Goal: Information Seeking & Learning: Learn about a topic

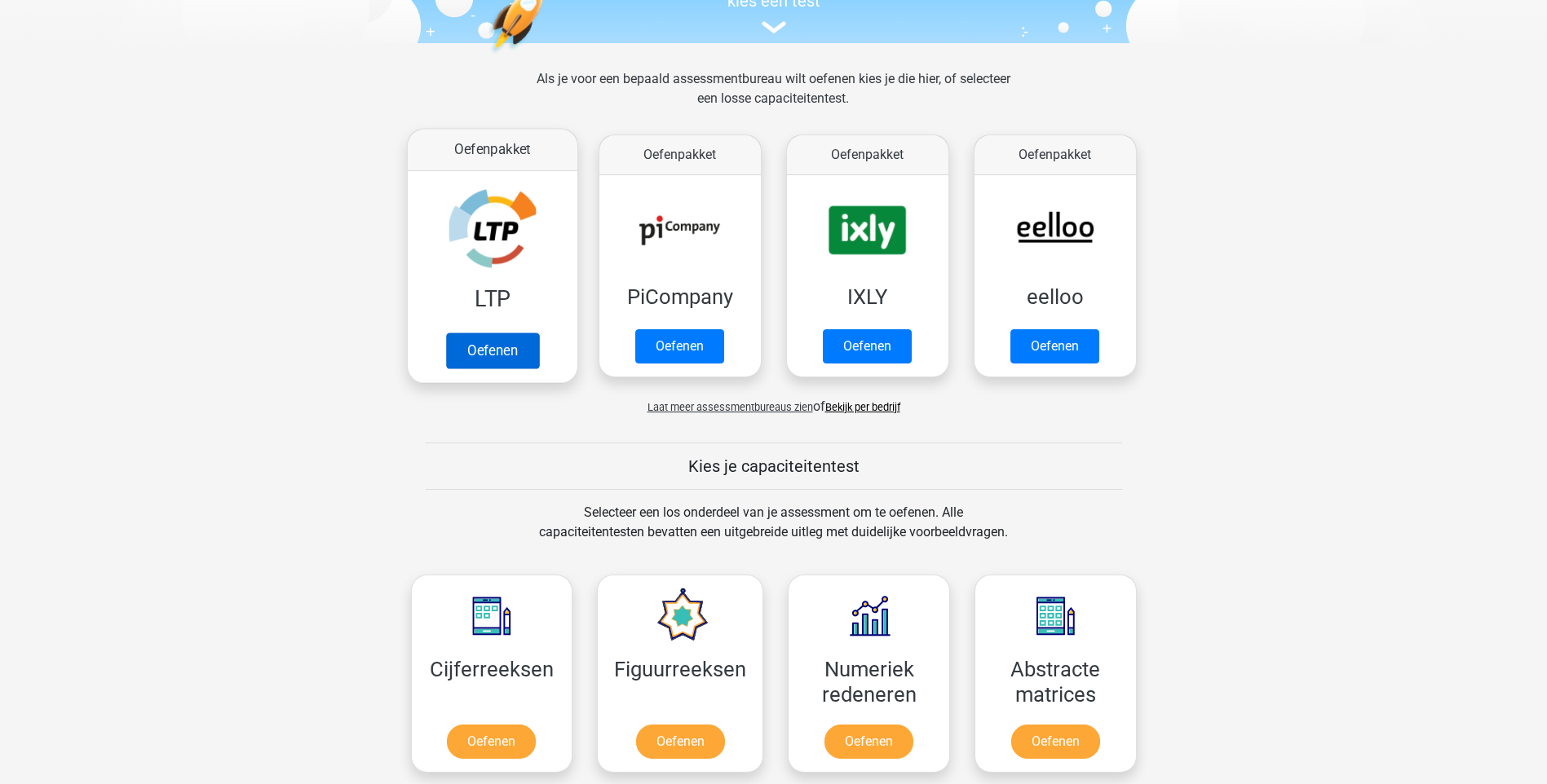
scroll to position [218, 0]
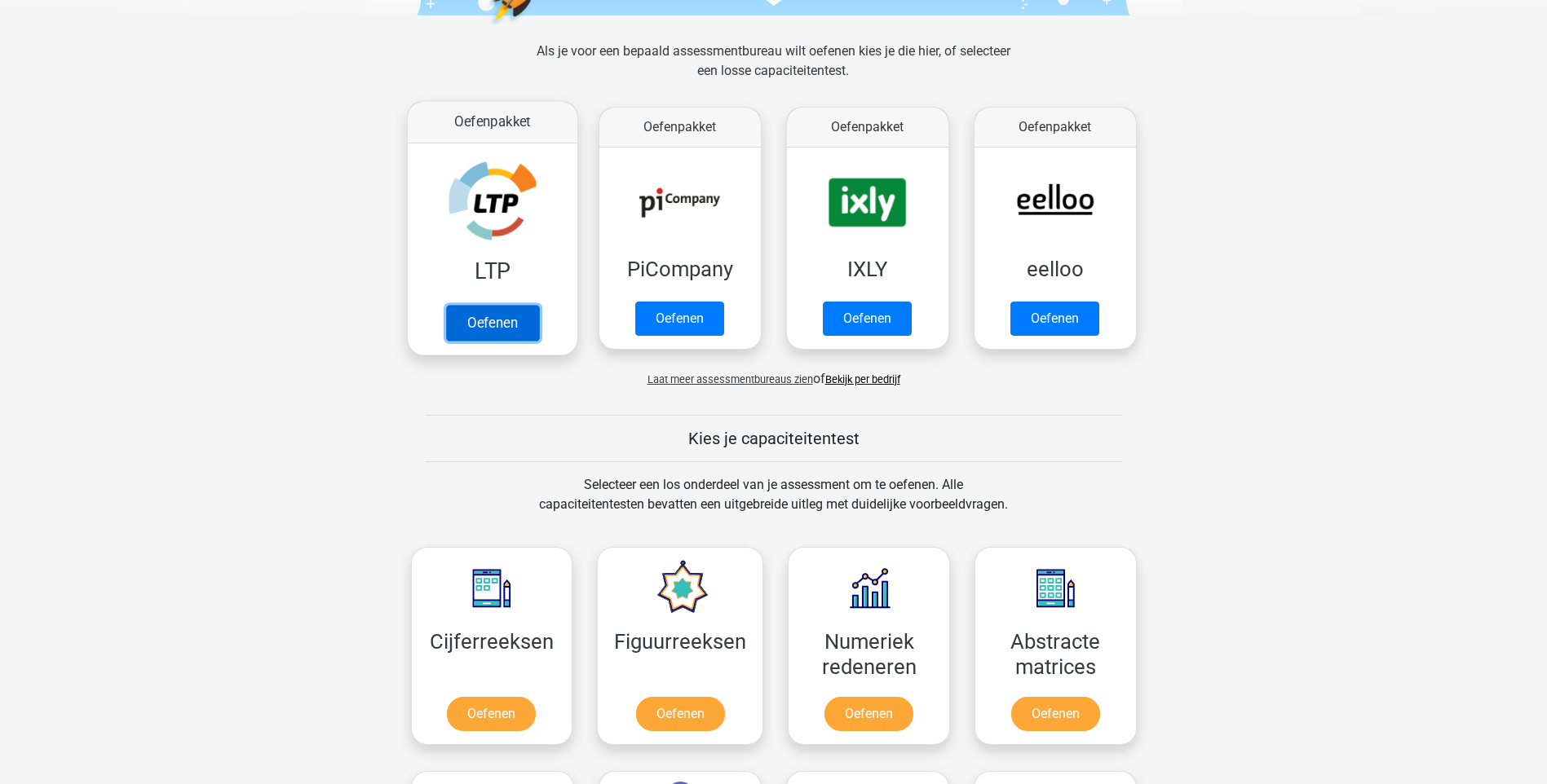
click at [495, 319] on link "Oefenen" at bounding box center [491, 323] width 93 height 36
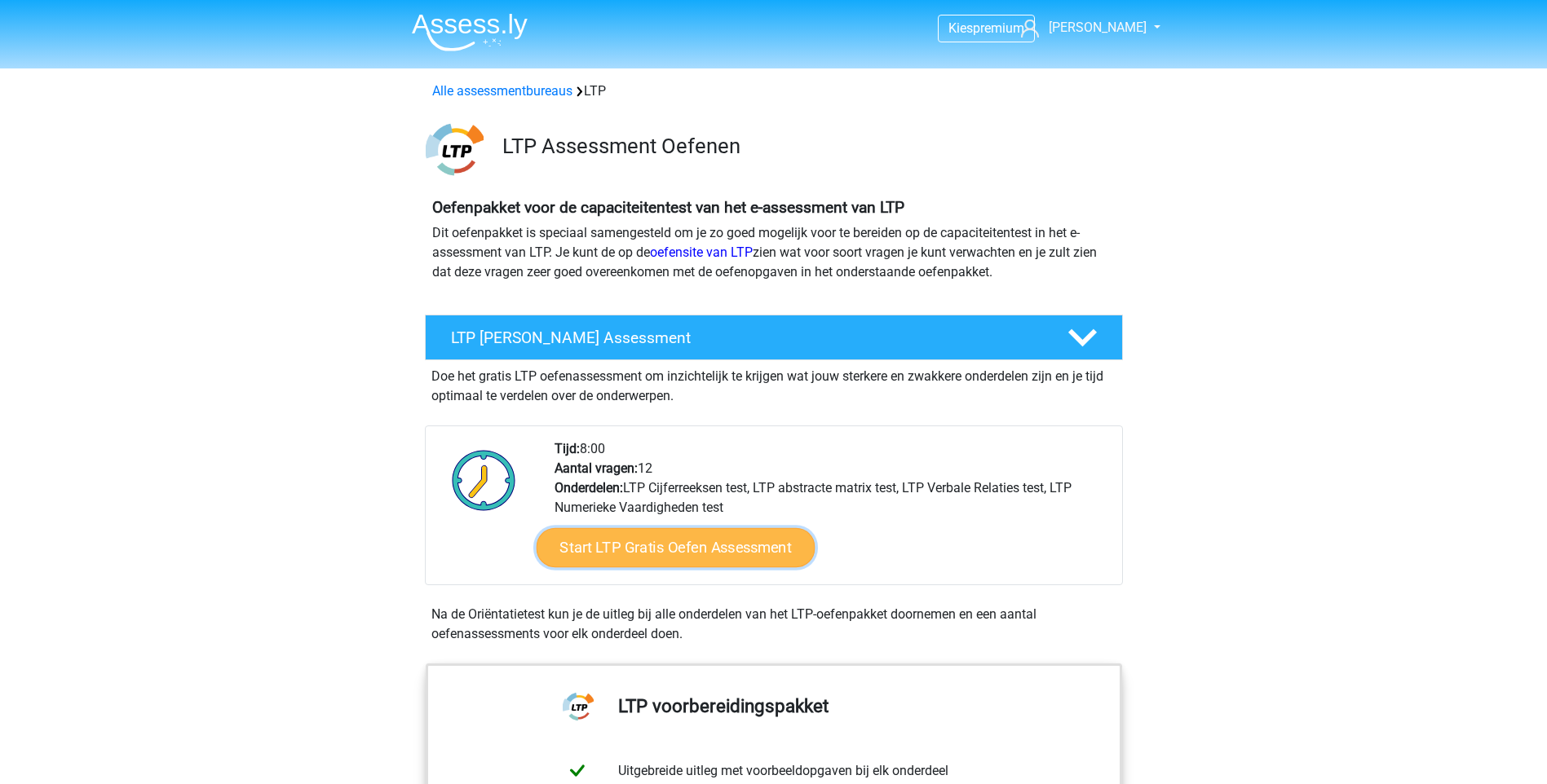
click at [701, 553] on link "Start LTP Gratis Oefen Assessment" at bounding box center [674, 548] width 279 height 39
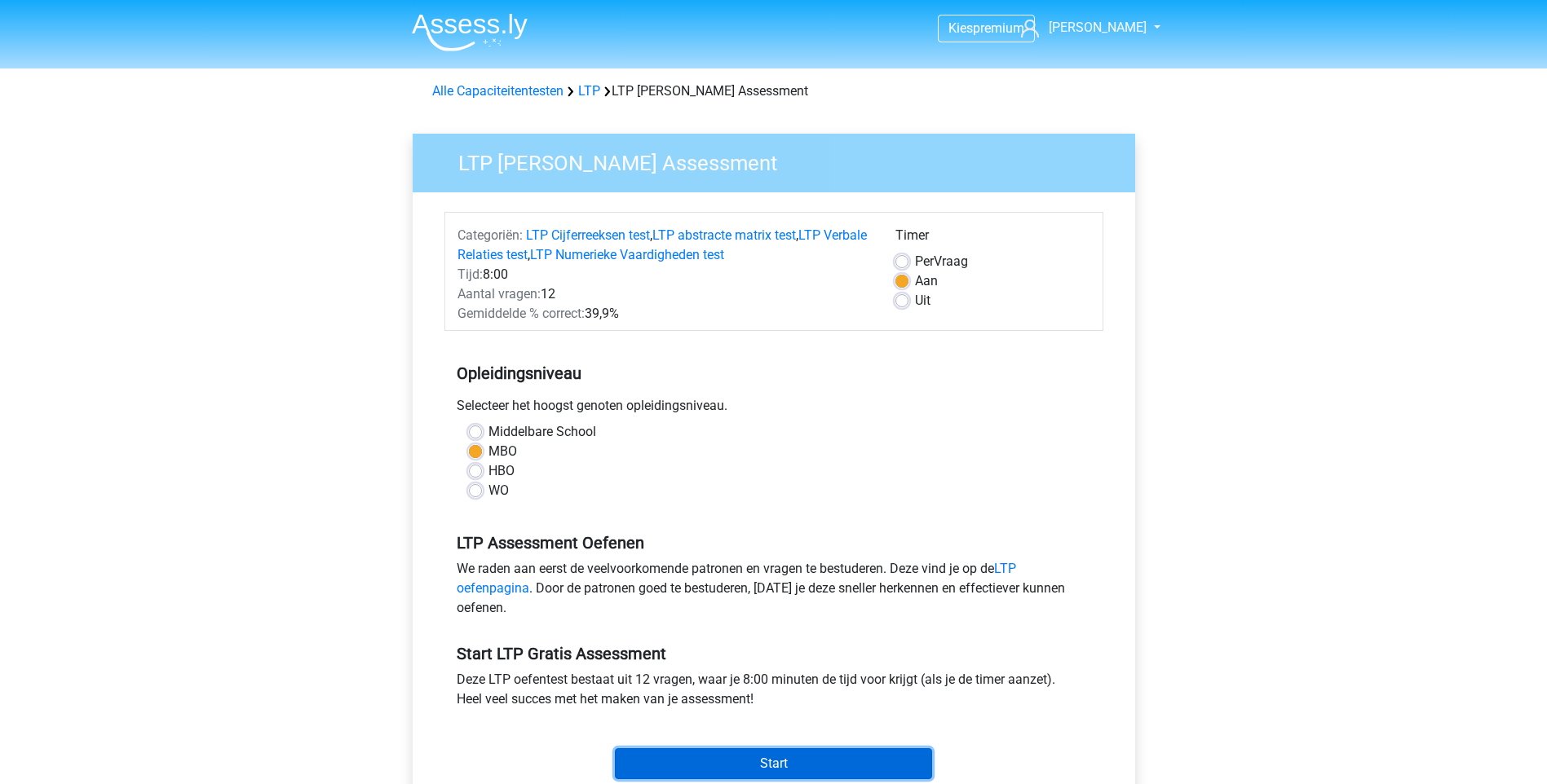
click at [765, 764] on input "Start" at bounding box center [774, 764] width 317 height 31
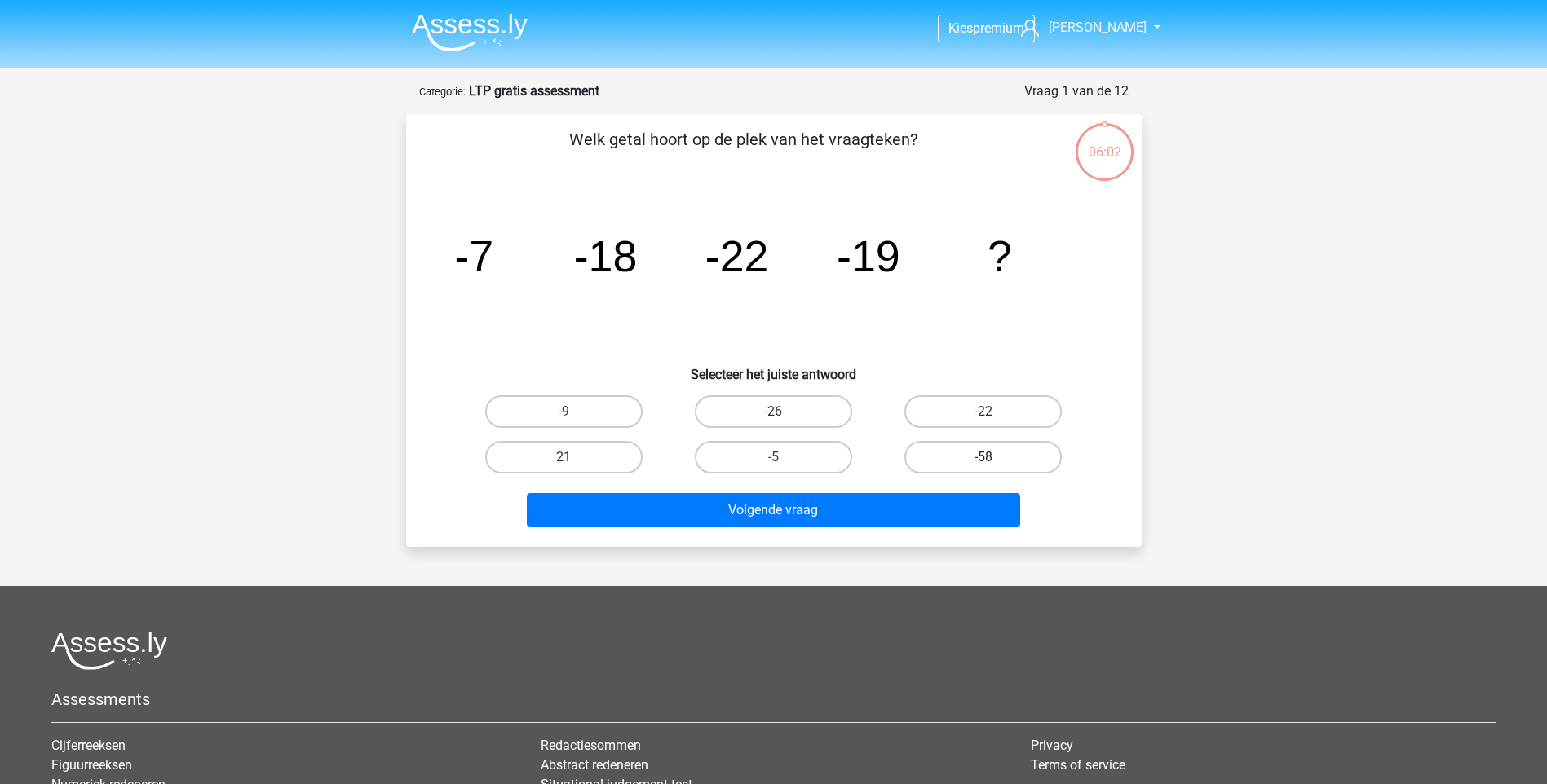
click at [943, 461] on label "-58" at bounding box center [983, 457] width 158 height 33
click at [983, 461] on input "-58" at bounding box center [989, 463] width 11 height 11
radio input "true"
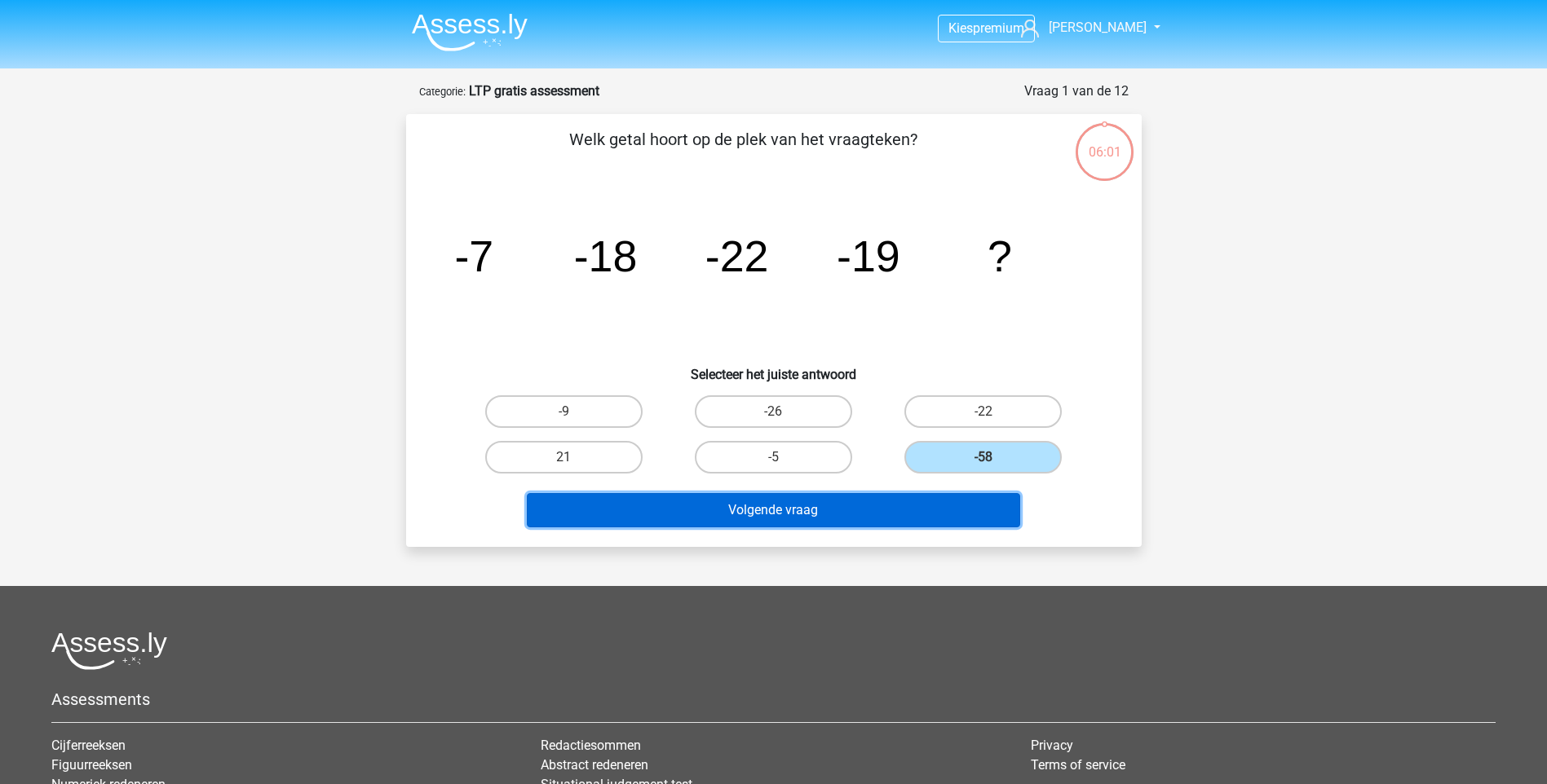
click at [899, 499] on button "Volgende vraag" at bounding box center [773, 510] width 493 height 35
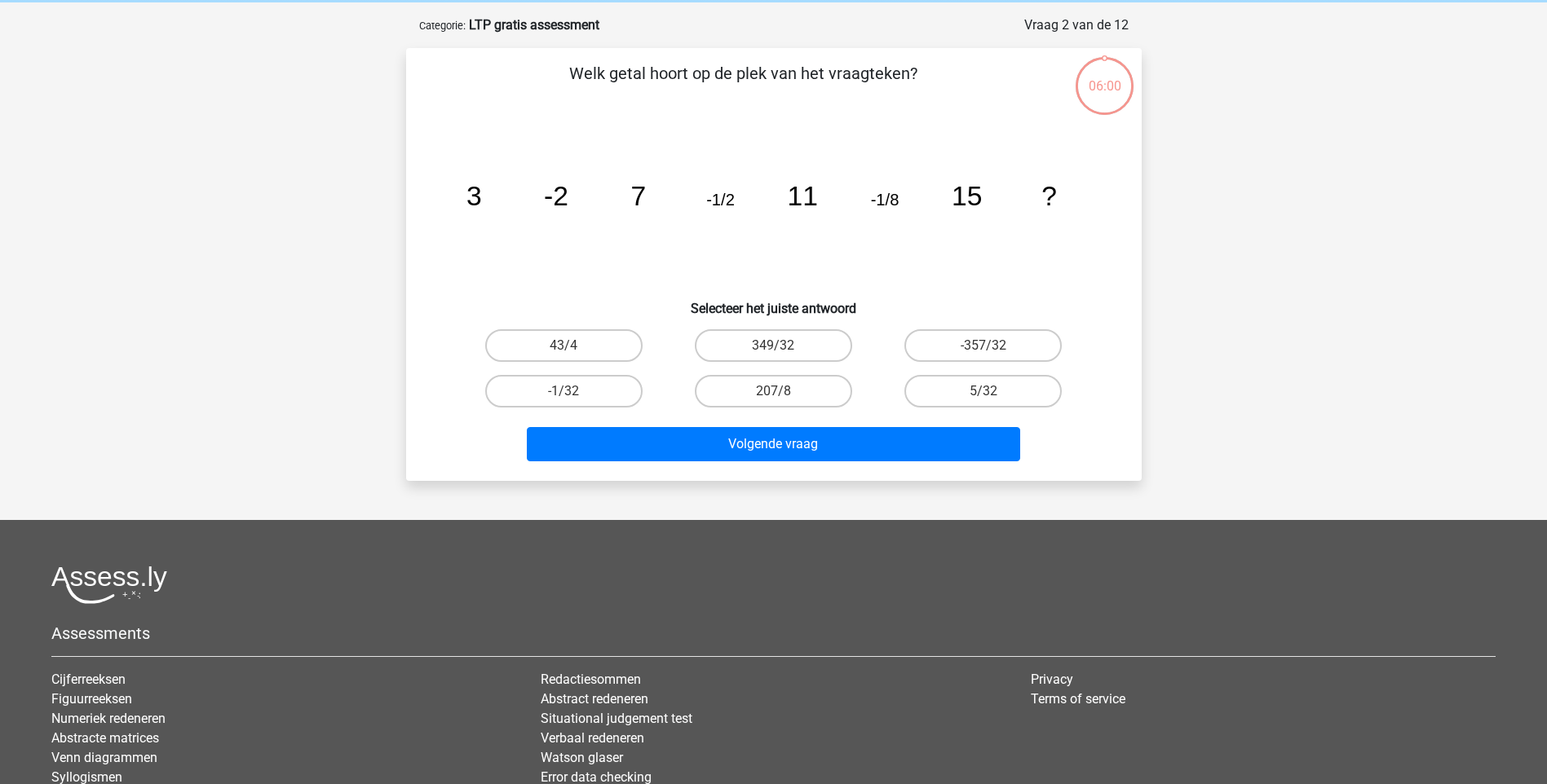
scroll to position [81, 0]
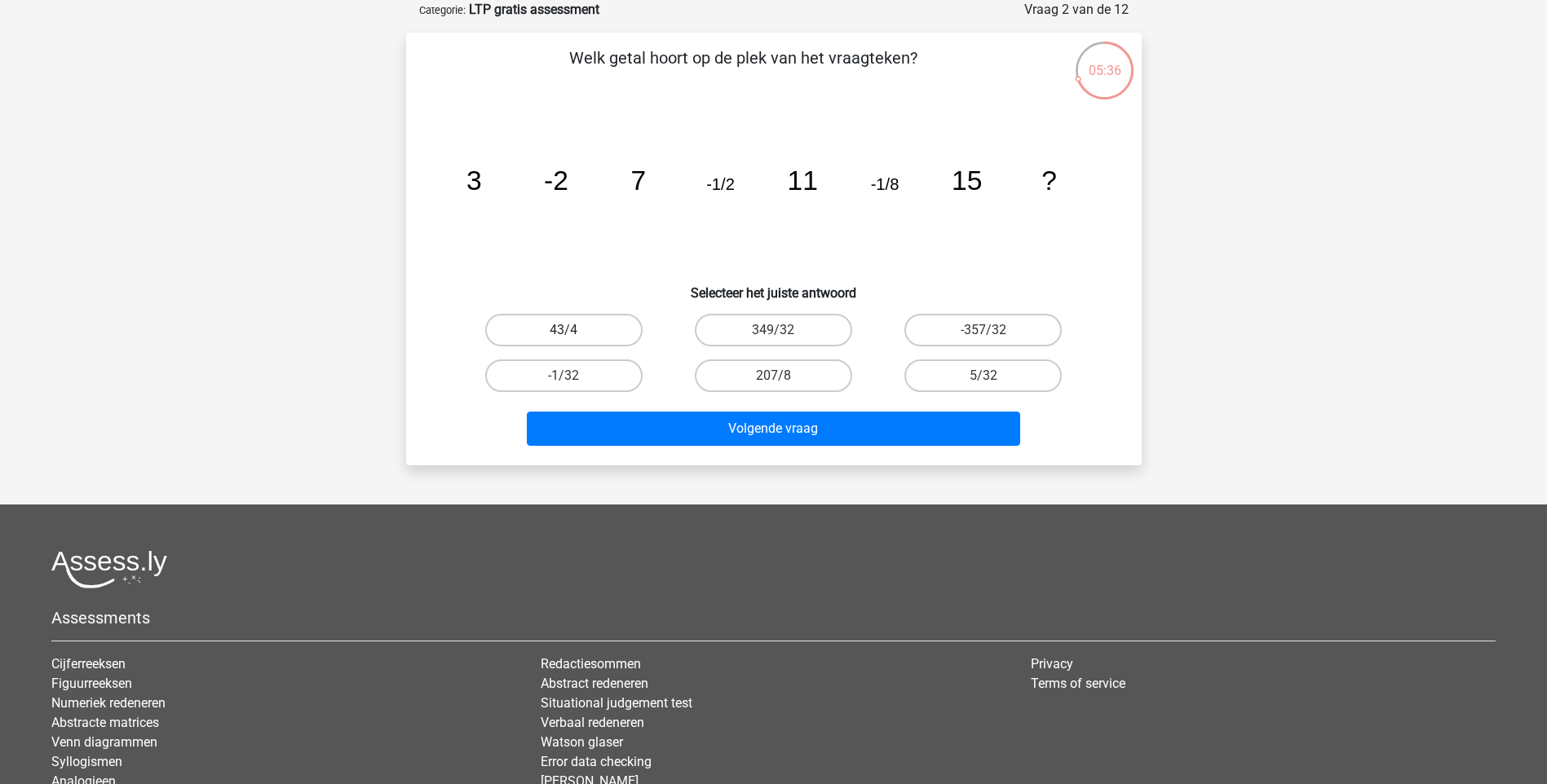
click at [596, 329] on label "43/4" at bounding box center [564, 330] width 158 height 33
click at [574, 330] on input "43/4" at bounding box center [569, 335] width 11 height 11
radio input "true"
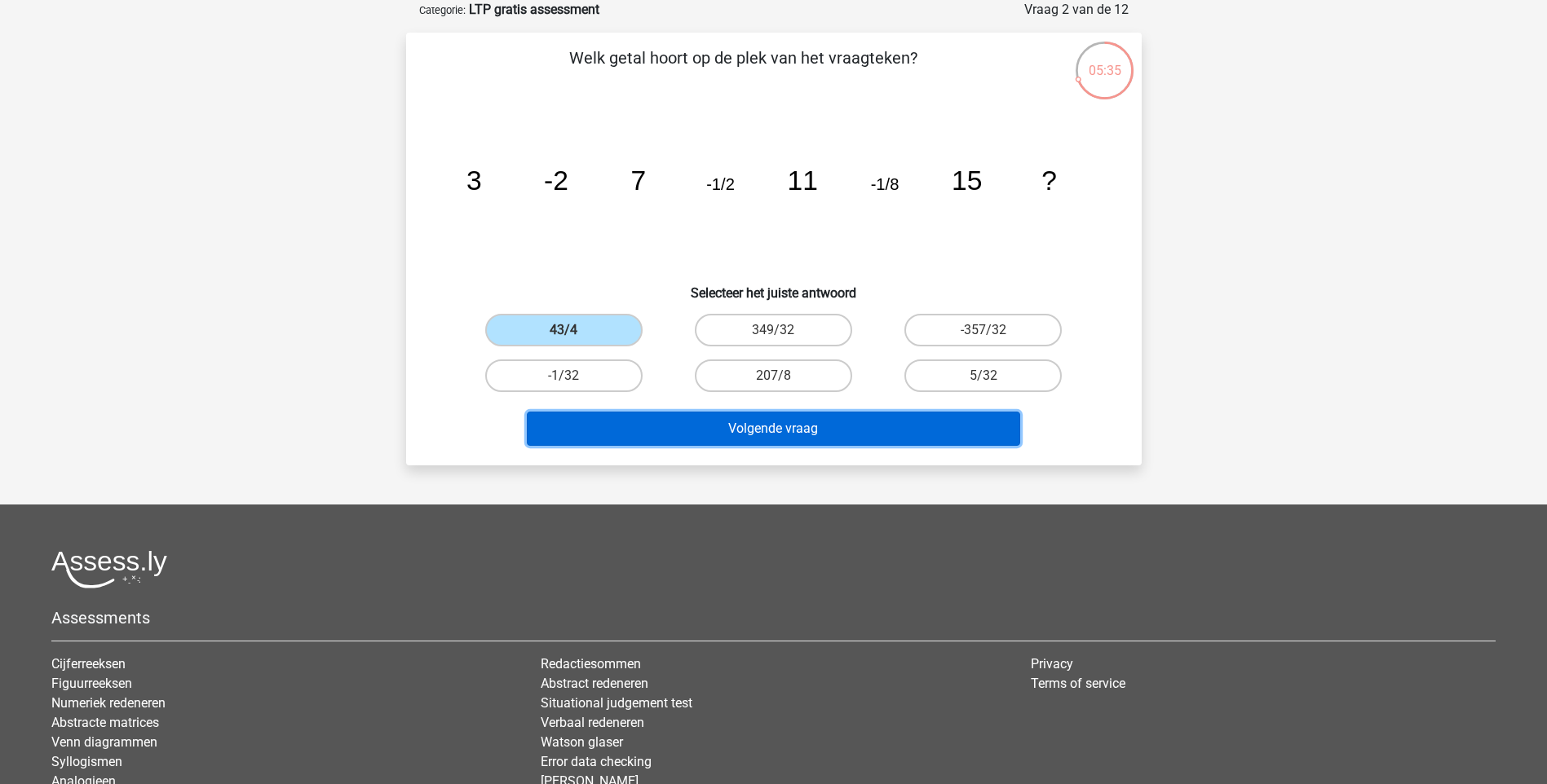
click at [775, 428] on button "Volgende vraag" at bounding box center [773, 428] width 493 height 35
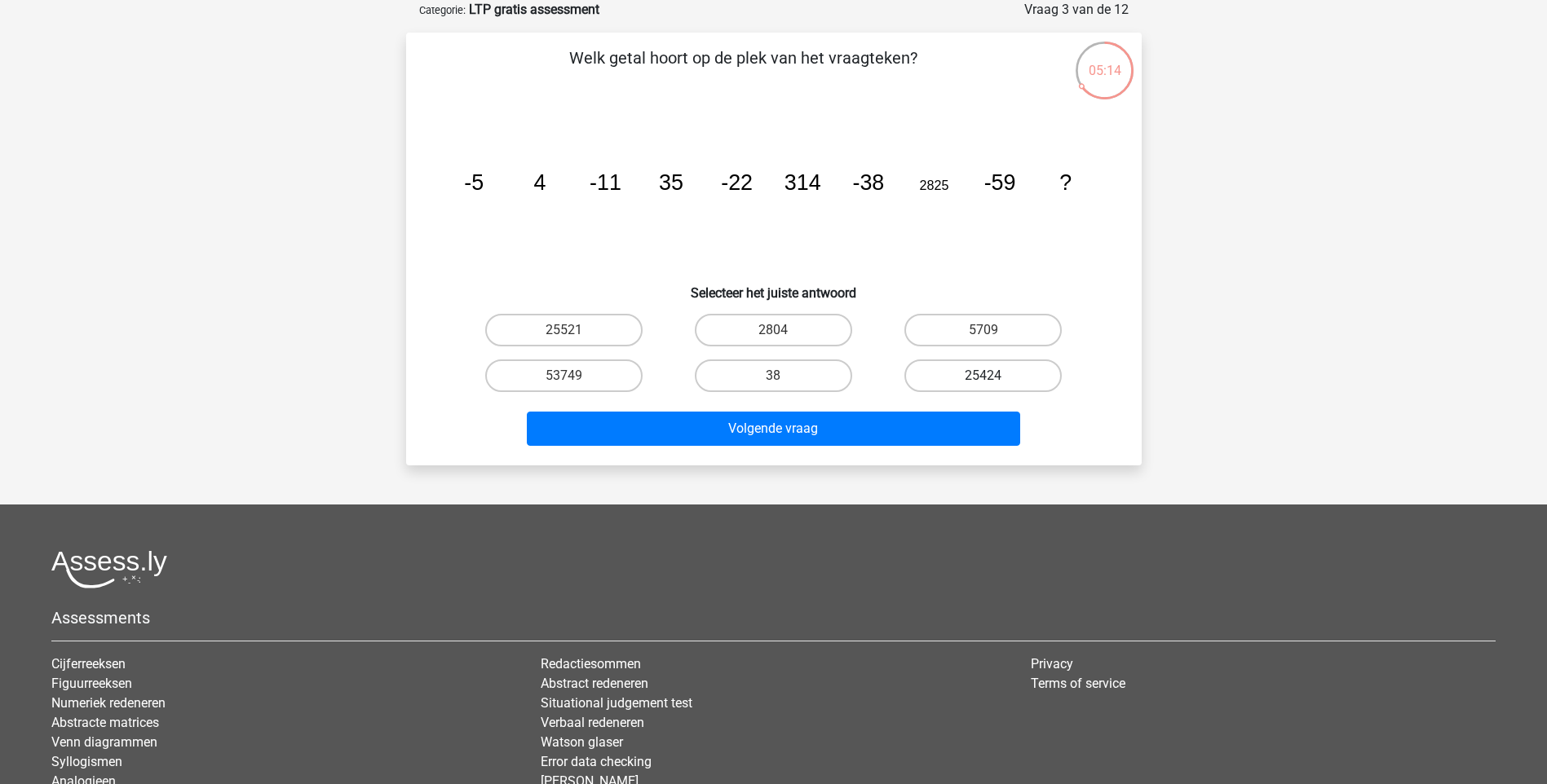
click at [991, 372] on label "25424" at bounding box center [983, 375] width 158 height 33
click at [991, 376] on input "25424" at bounding box center [989, 381] width 11 height 11
radio input "true"
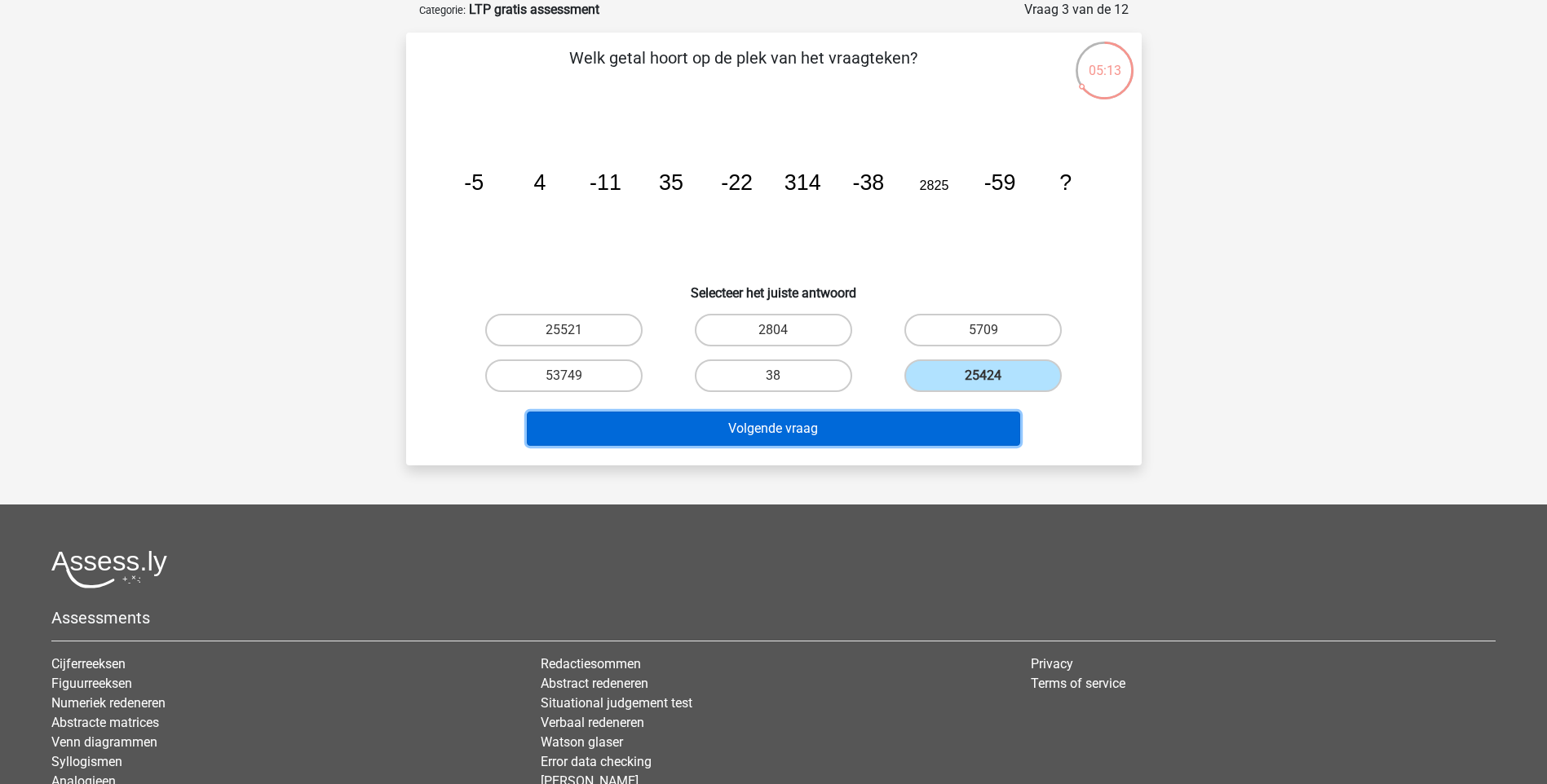
click at [908, 425] on button "Volgende vraag" at bounding box center [773, 428] width 493 height 35
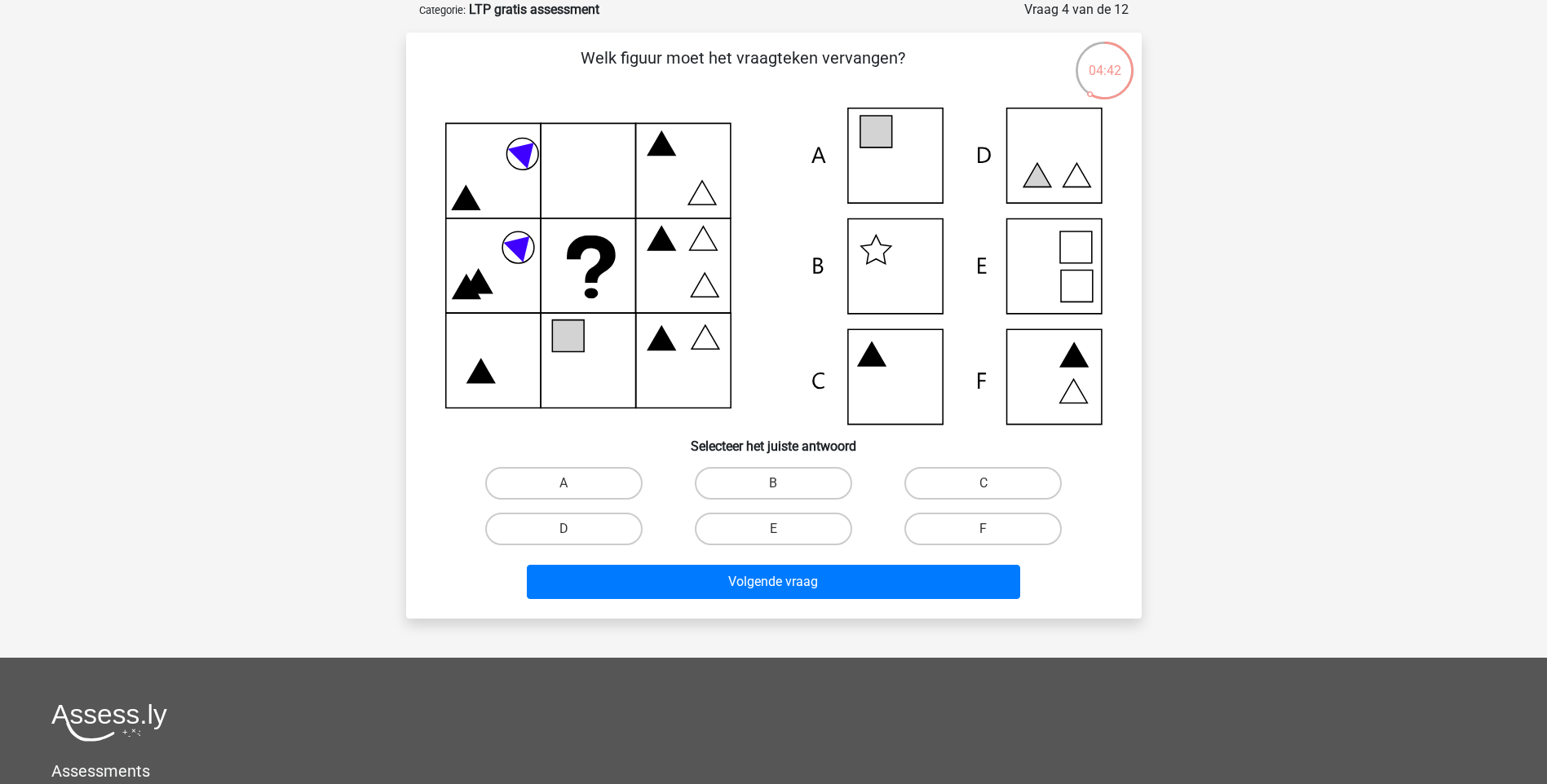
click at [1051, 268] on icon at bounding box center [774, 266] width 658 height 317
click at [814, 527] on label "E" at bounding box center [774, 529] width 158 height 33
click at [784, 529] on input "E" at bounding box center [779, 534] width 11 height 11
radio input "true"
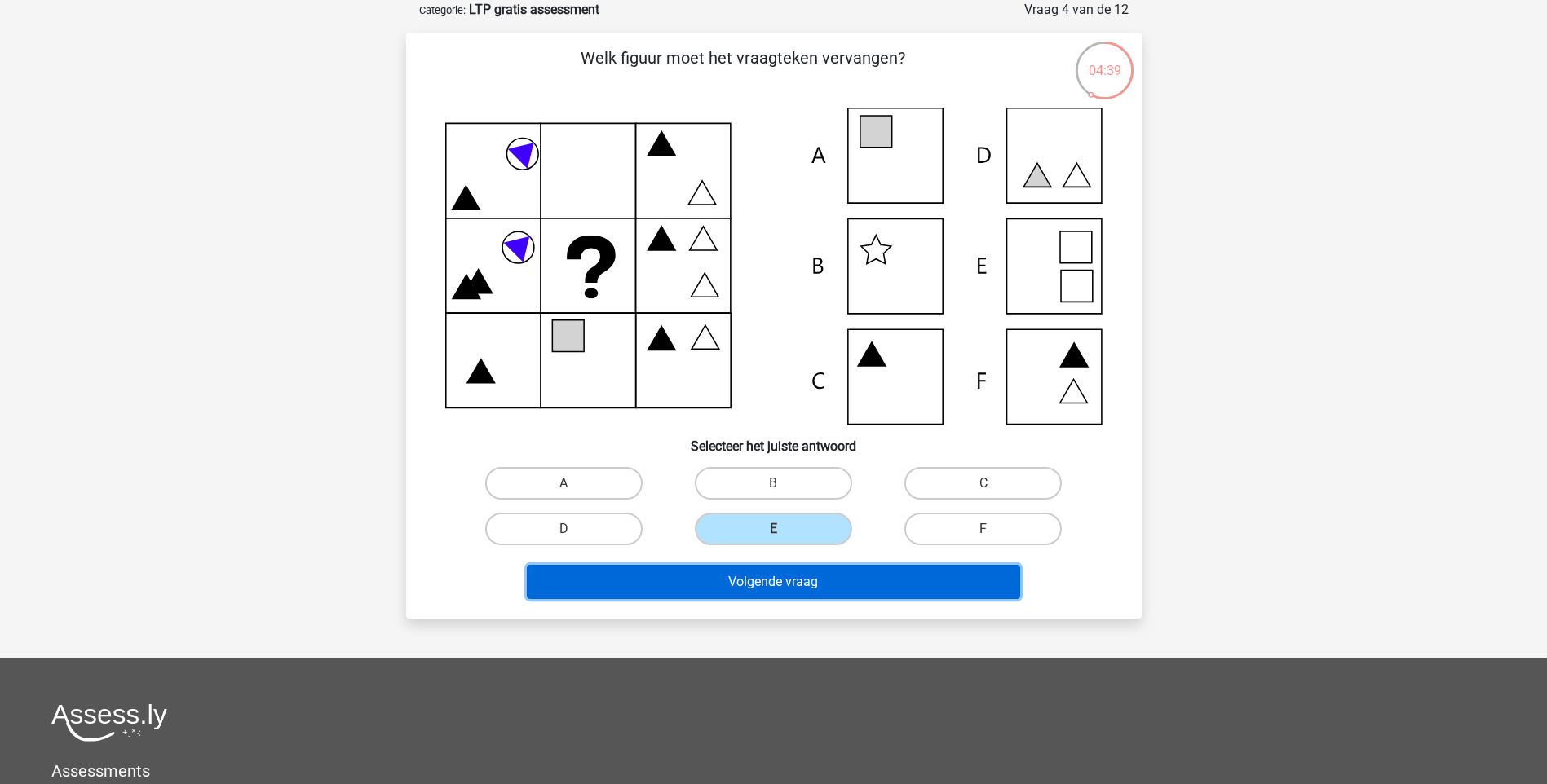
click at [804, 586] on button "Volgende vraag" at bounding box center [773, 582] width 493 height 35
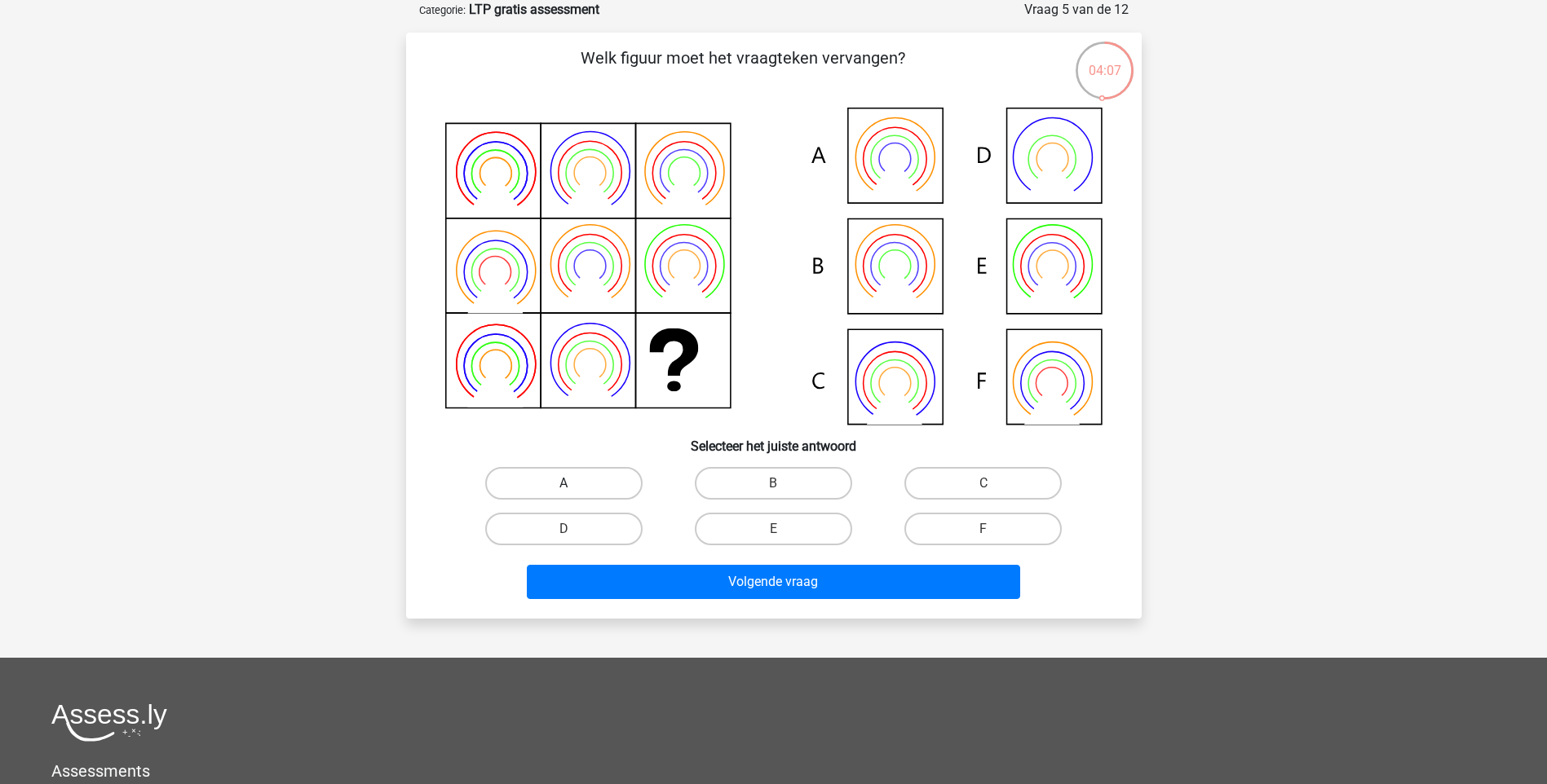
click at [613, 479] on label "A" at bounding box center [564, 483] width 158 height 33
click at [574, 483] on input "A" at bounding box center [569, 488] width 11 height 11
radio input "true"
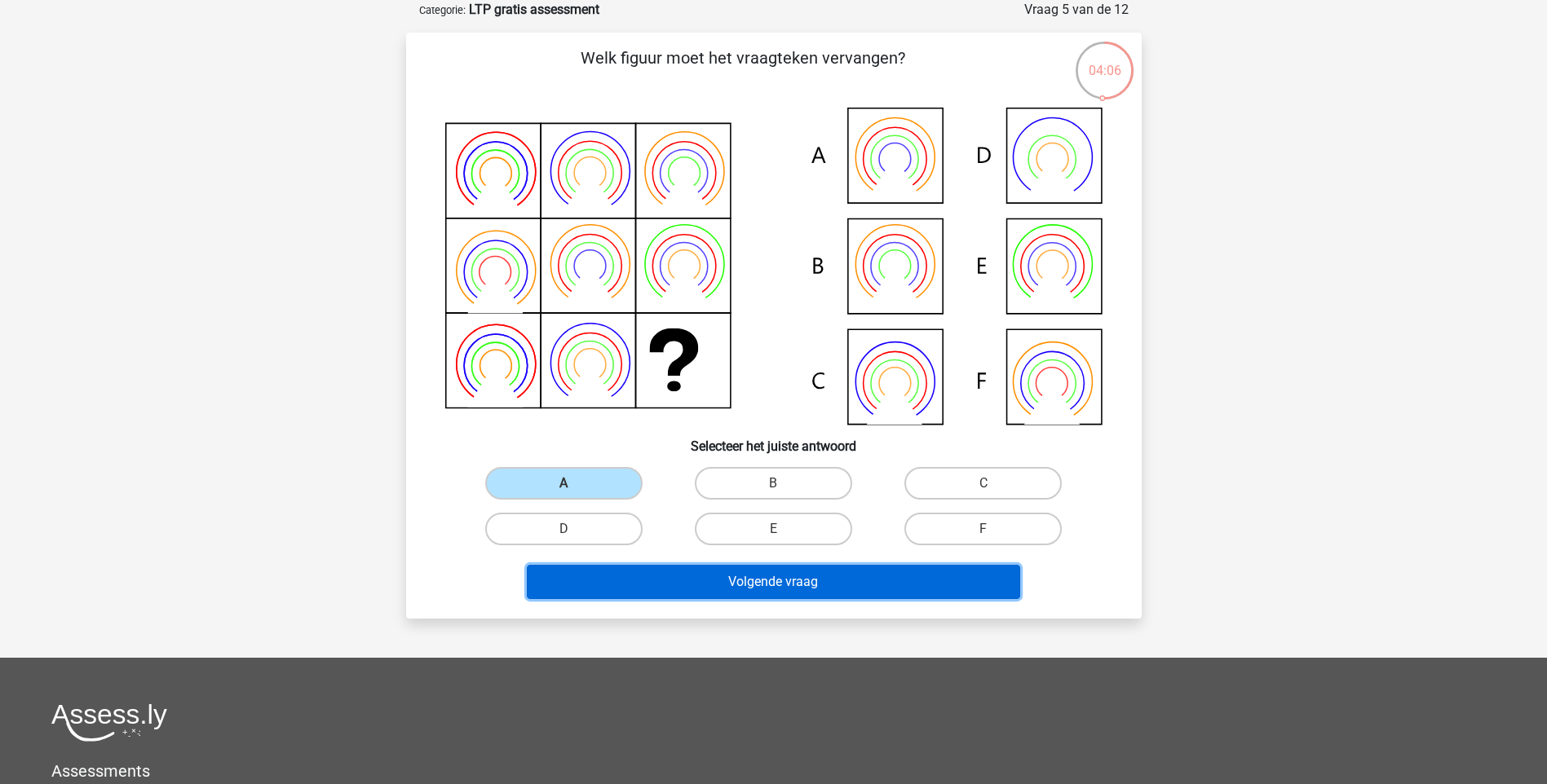
click at [704, 582] on button "Volgende vraag" at bounding box center [773, 582] width 493 height 35
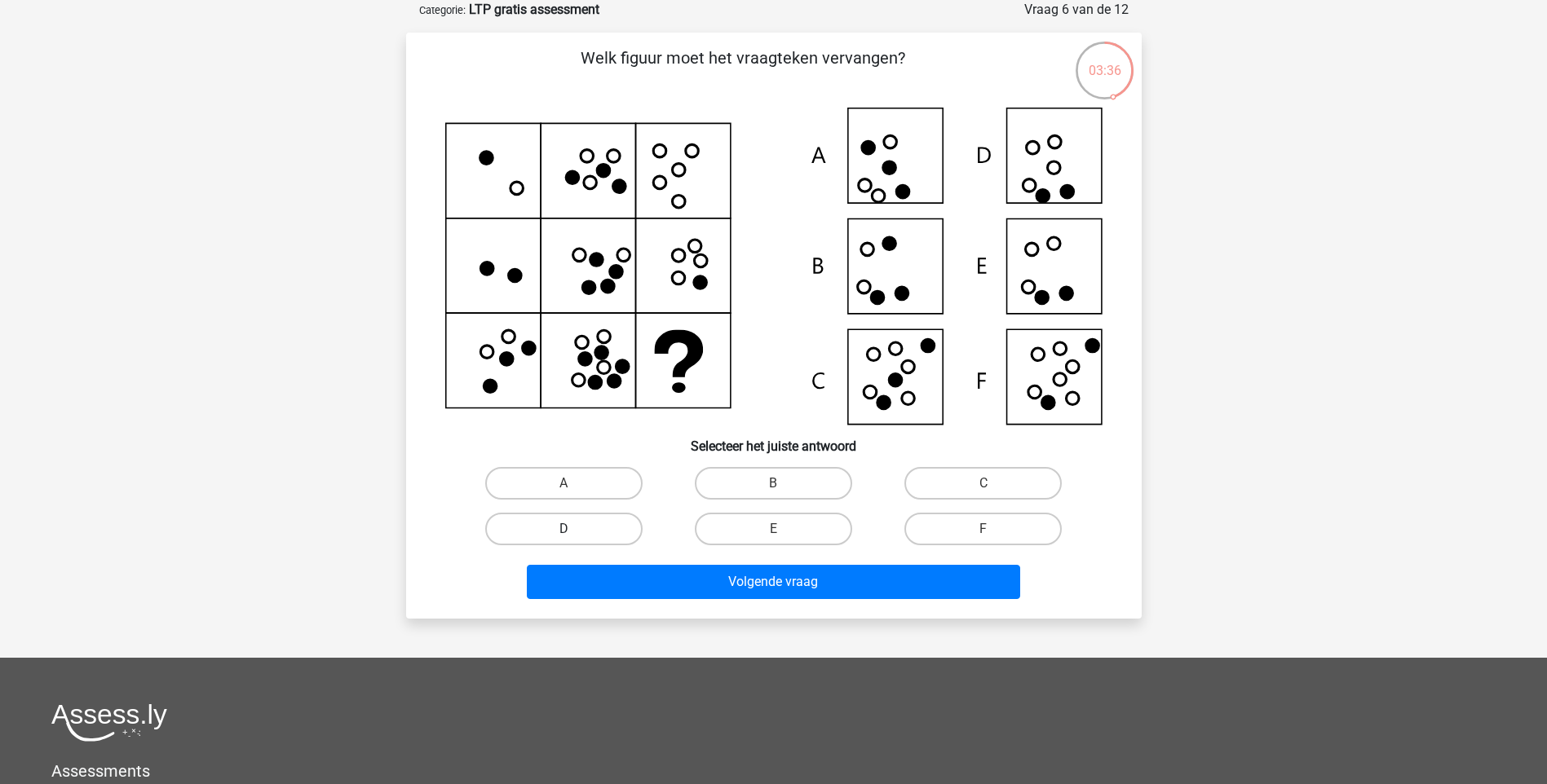
click at [607, 528] on label "D" at bounding box center [564, 529] width 158 height 33
click at [574, 529] on input "D" at bounding box center [569, 534] width 11 height 11
radio input "true"
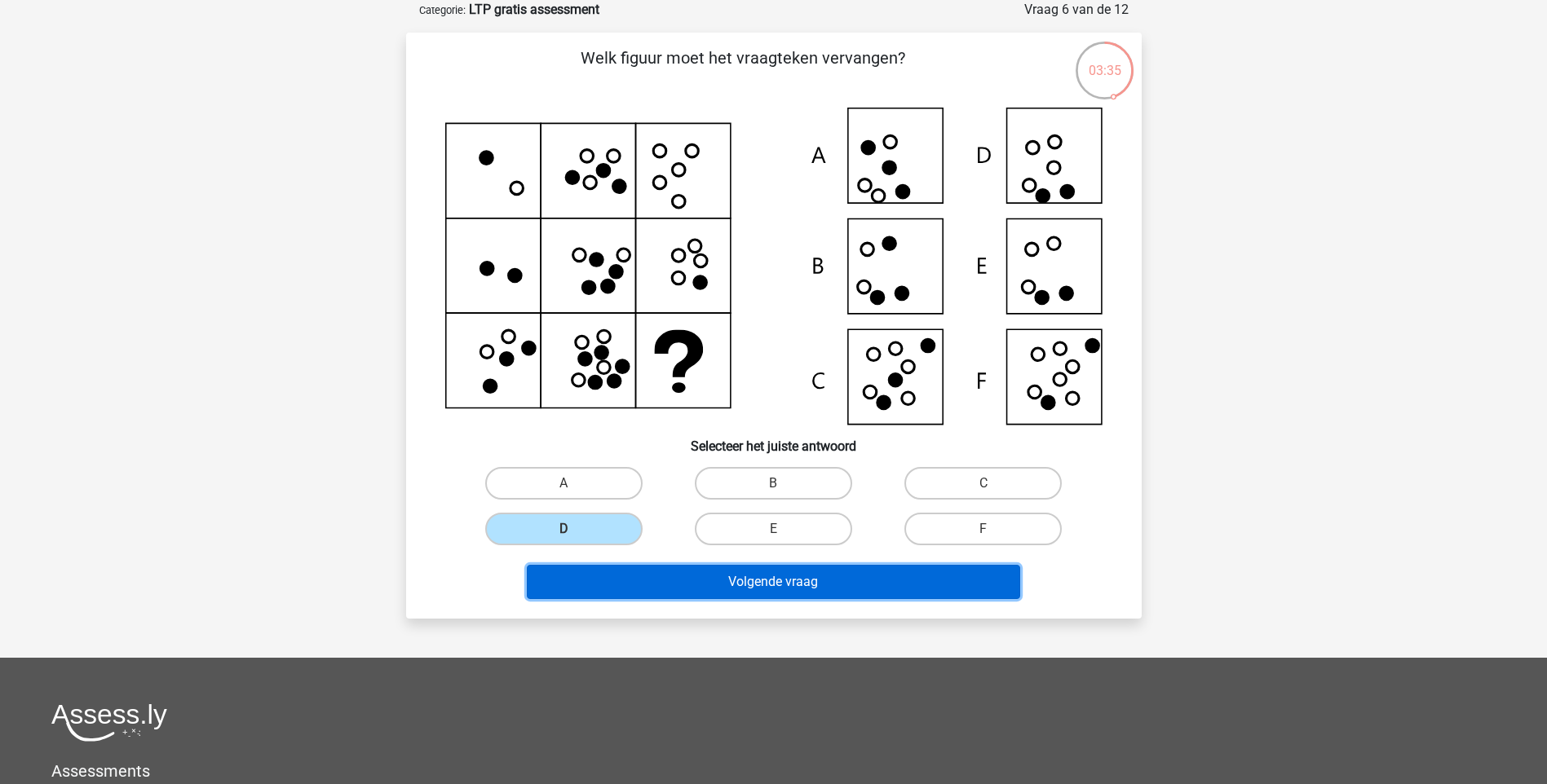
click at [812, 579] on button "Volgende vraag" at bounding box center [773, 582] width 493 height 35
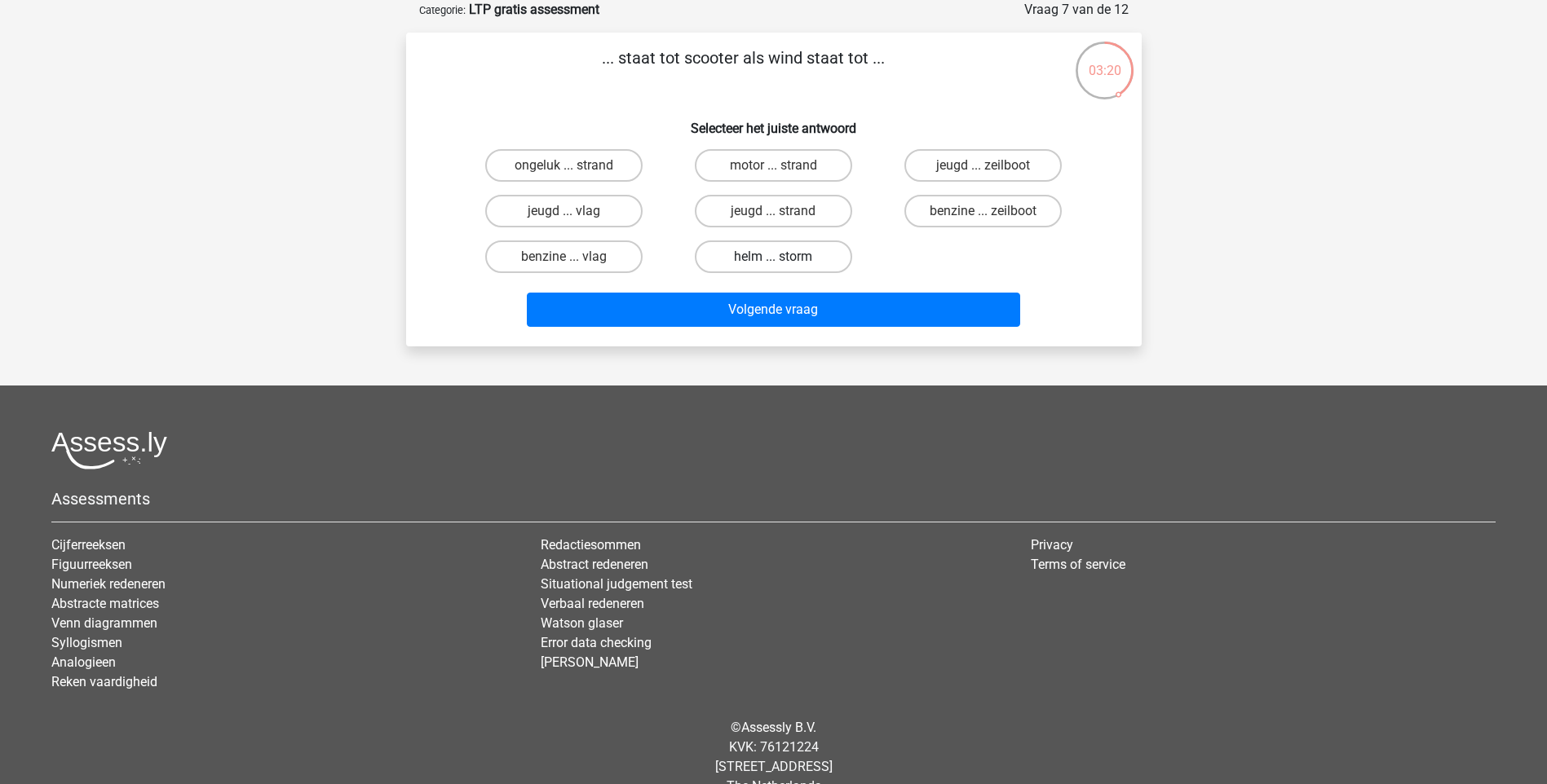
click at [782, 256] on label "helm ... storm" at bounding box center [774, 257] width 158 height 33
click at [782, 257] on input "helm ... storm" at bounding box center [779, 262] width 11 height 11
radio input "true"
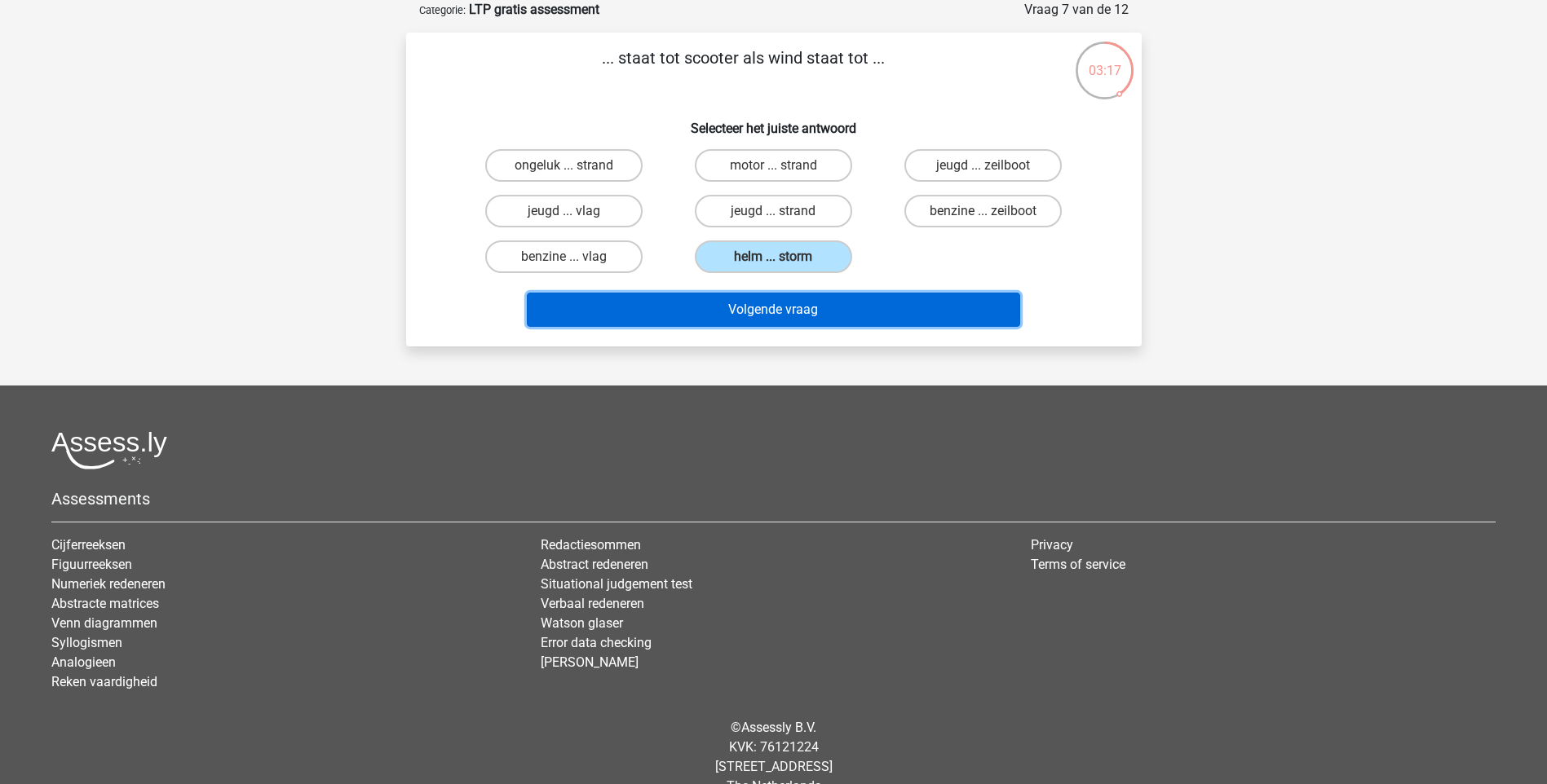
click at [791, 305] on button "Volgende vraag" at bounding box center [773, 310] width 493 height 35
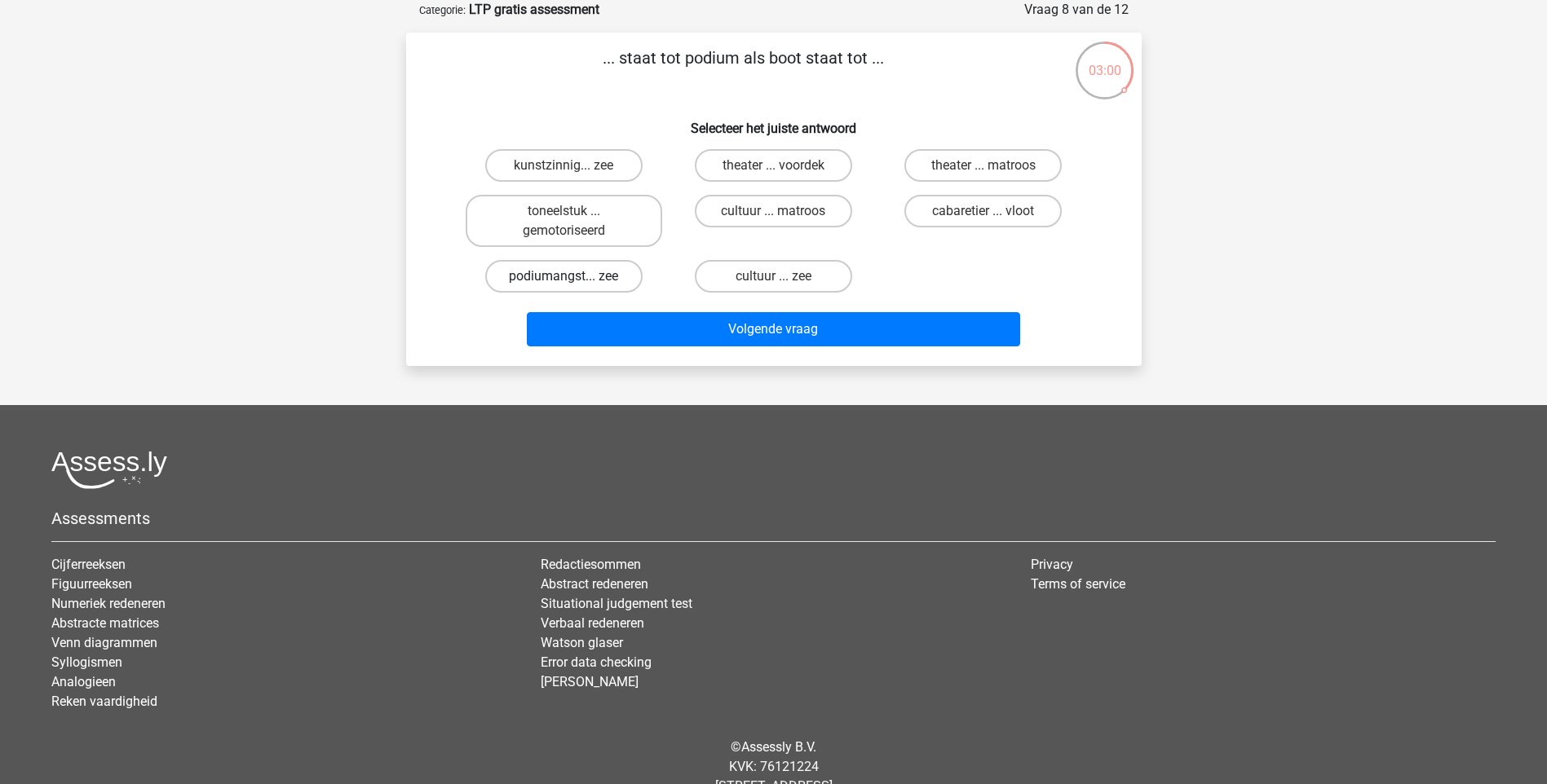
click at [589, 273] on label "podiumangst... zee" at bounding box center [564, 276] width 158 height 33
click at [574, 276] on input "podiumangst... zee" at bounding box center [569, 281] width 11 height 11
radio input "true"
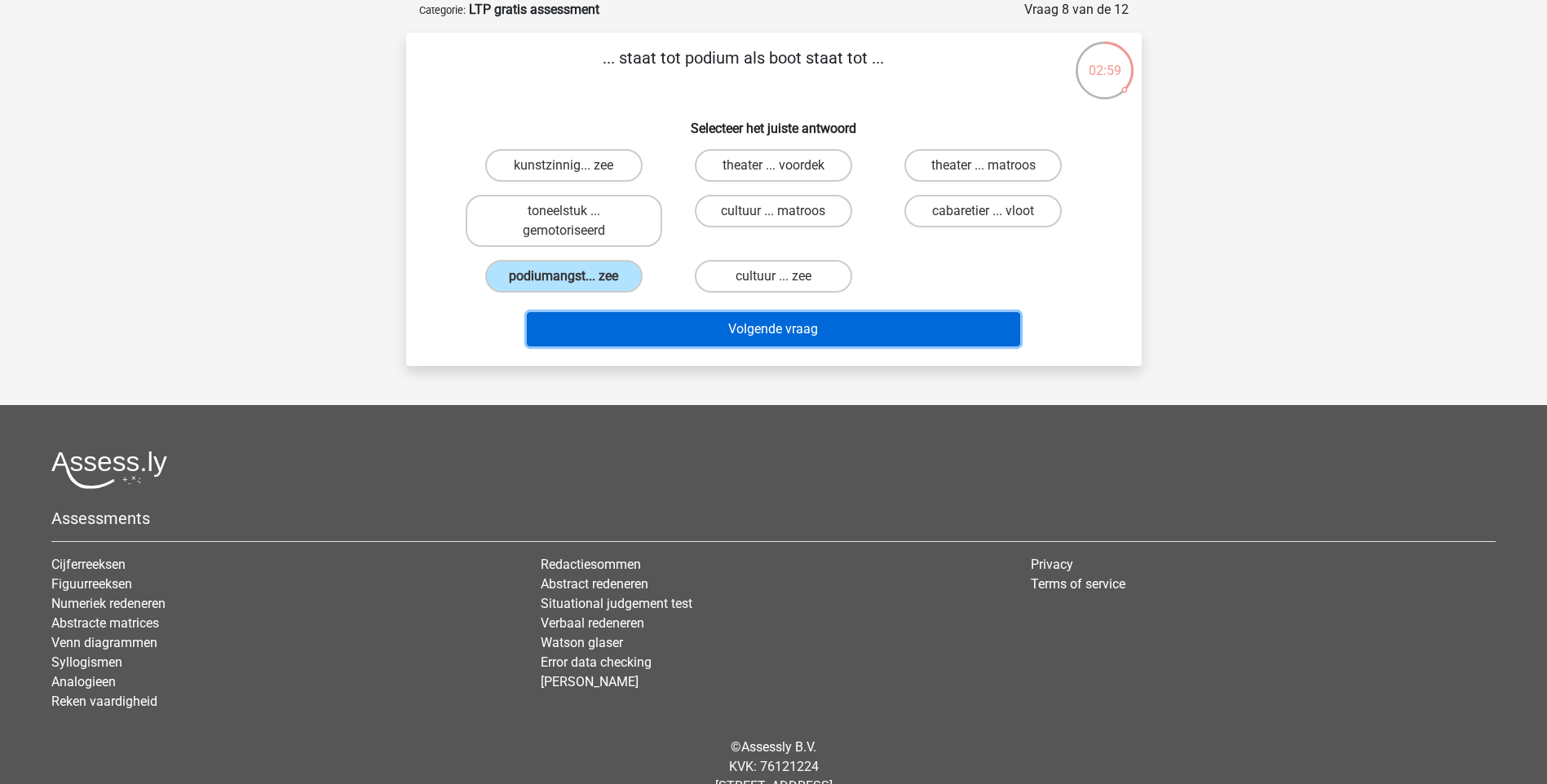
click at [751, 329] on button "Volgende vraag" at bounding box center [773, 329] width 493 height 35
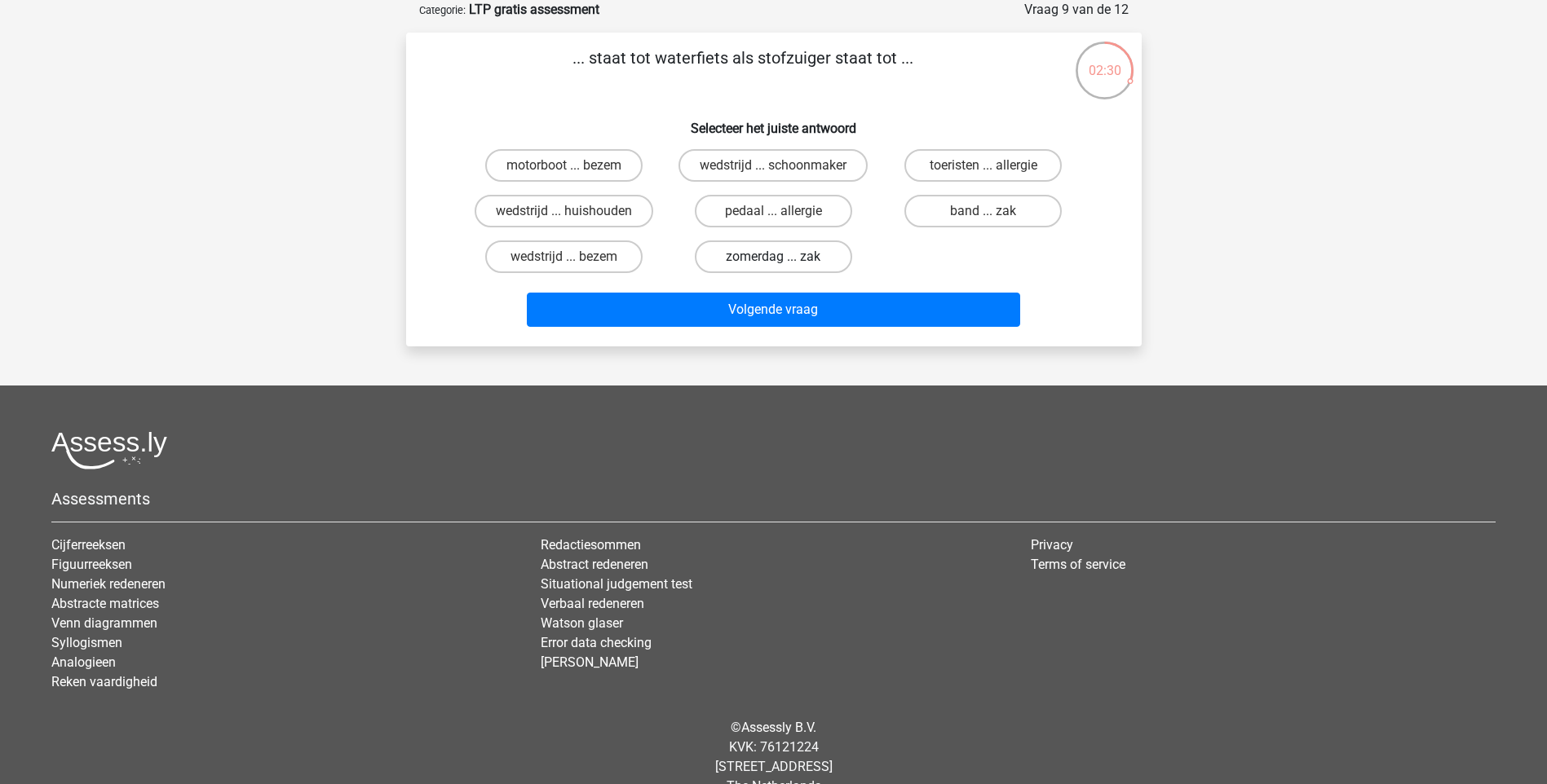
click at [770, 256] on label "zomerdag ... zak" at bounding box center [774, 257] width 158 height 33
click at [774, 257] on input "zomerdag ... zak" at bounding box center [779, 262] width 11 height 11
radio input "true"
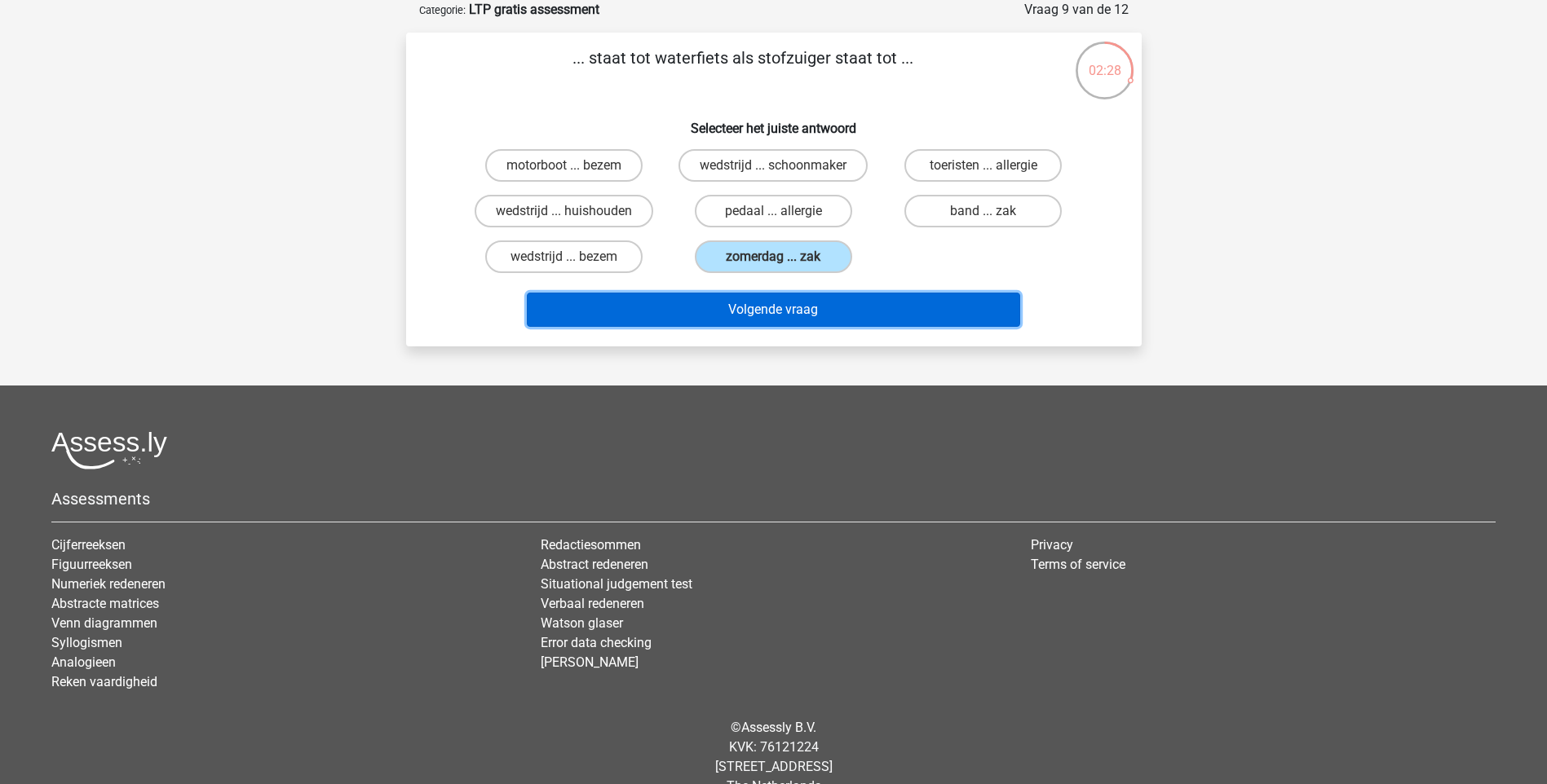
click at [775, 314] on button "Volgende vraag" at bounding box center [773, 310] width 493 height 35
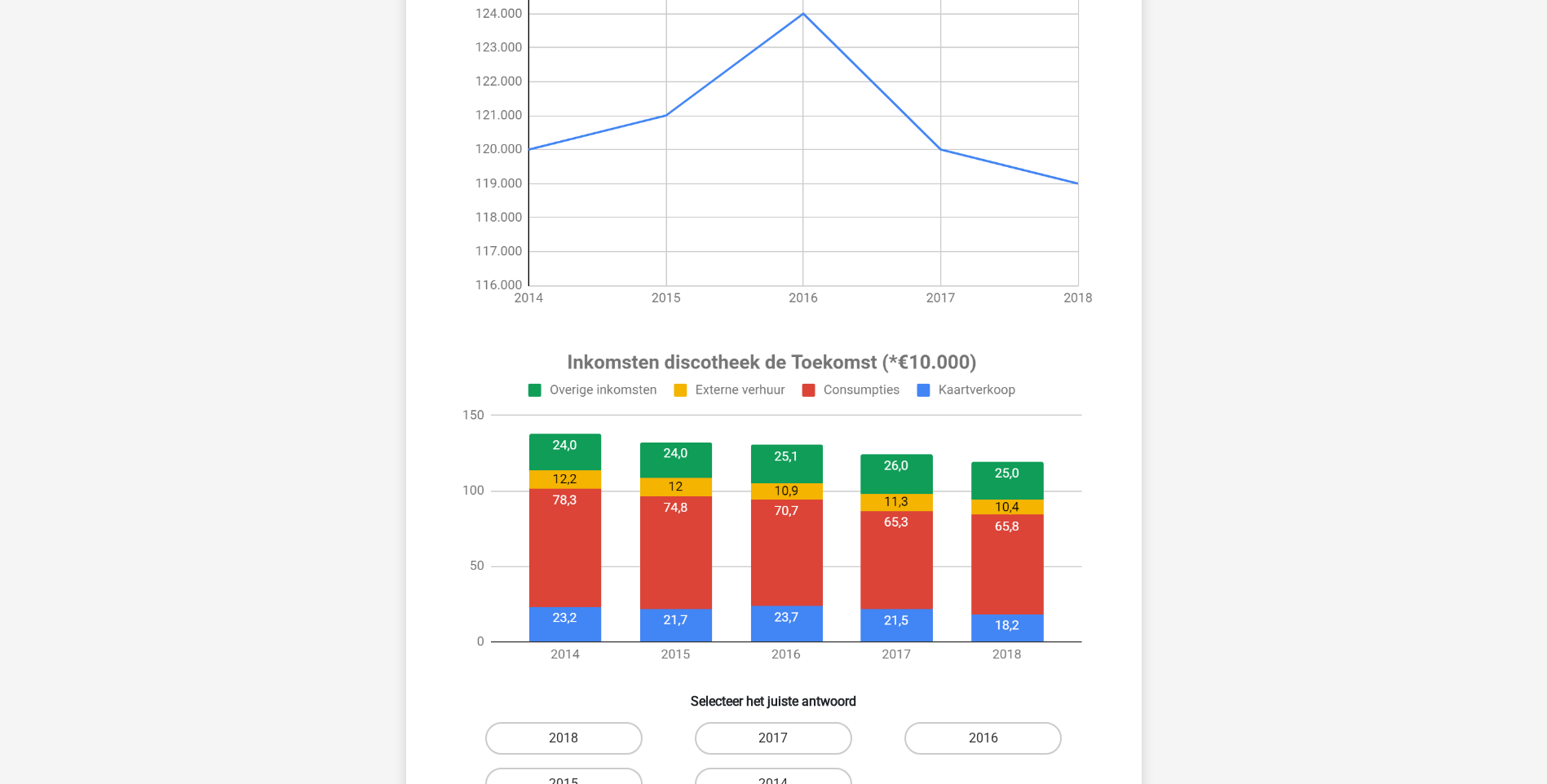
scroll to position [299, 0]
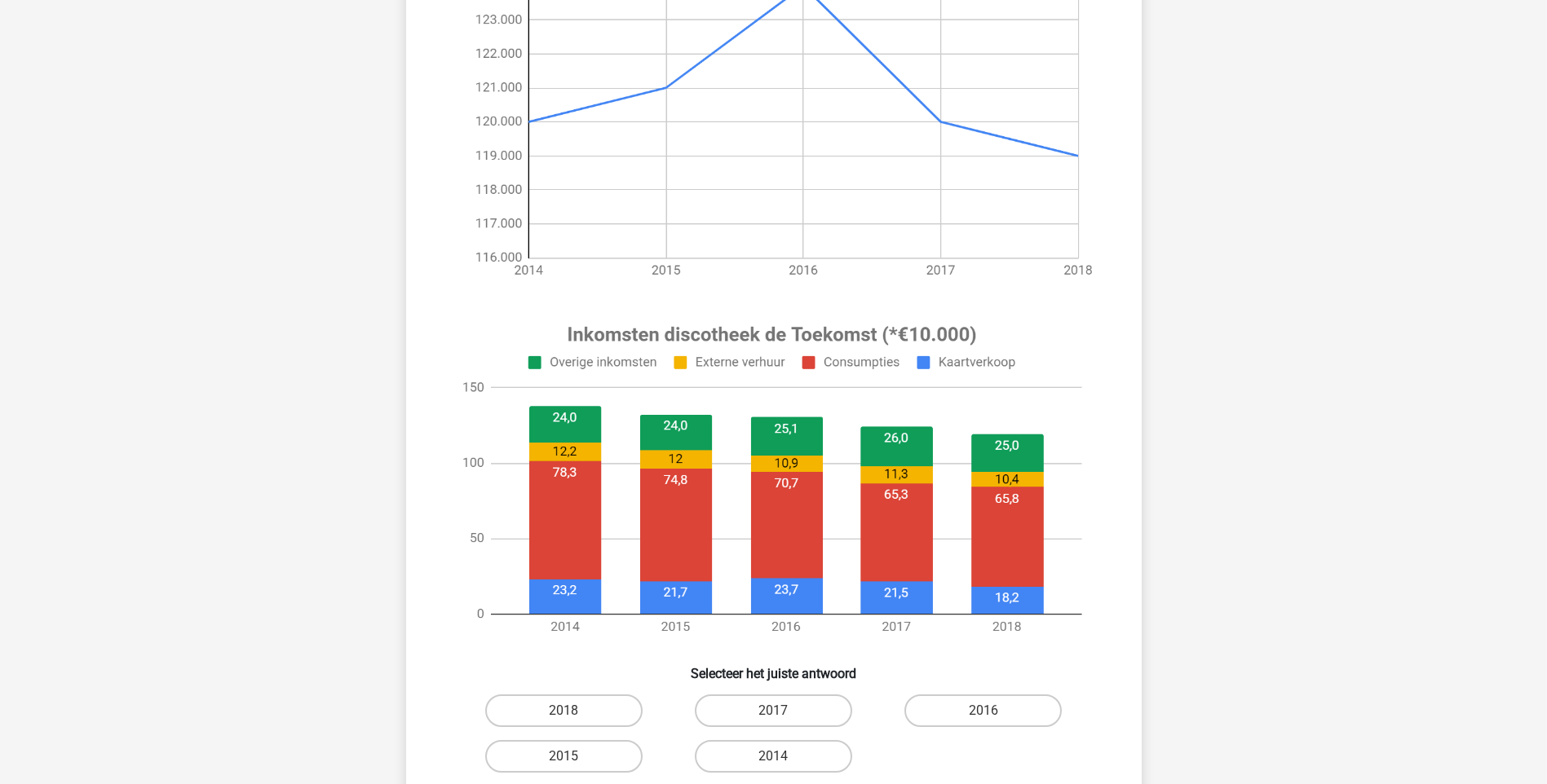
click at [781, 512] on image at bounding box center [772, 480] width 653 height 341
click at [960, 703] on label "2016" at bounding box center [983, 711] width 158 height 33
click at [983, 711] on input "2016" at bounding box center [989, 717] width 11 height 11
radio input "true"
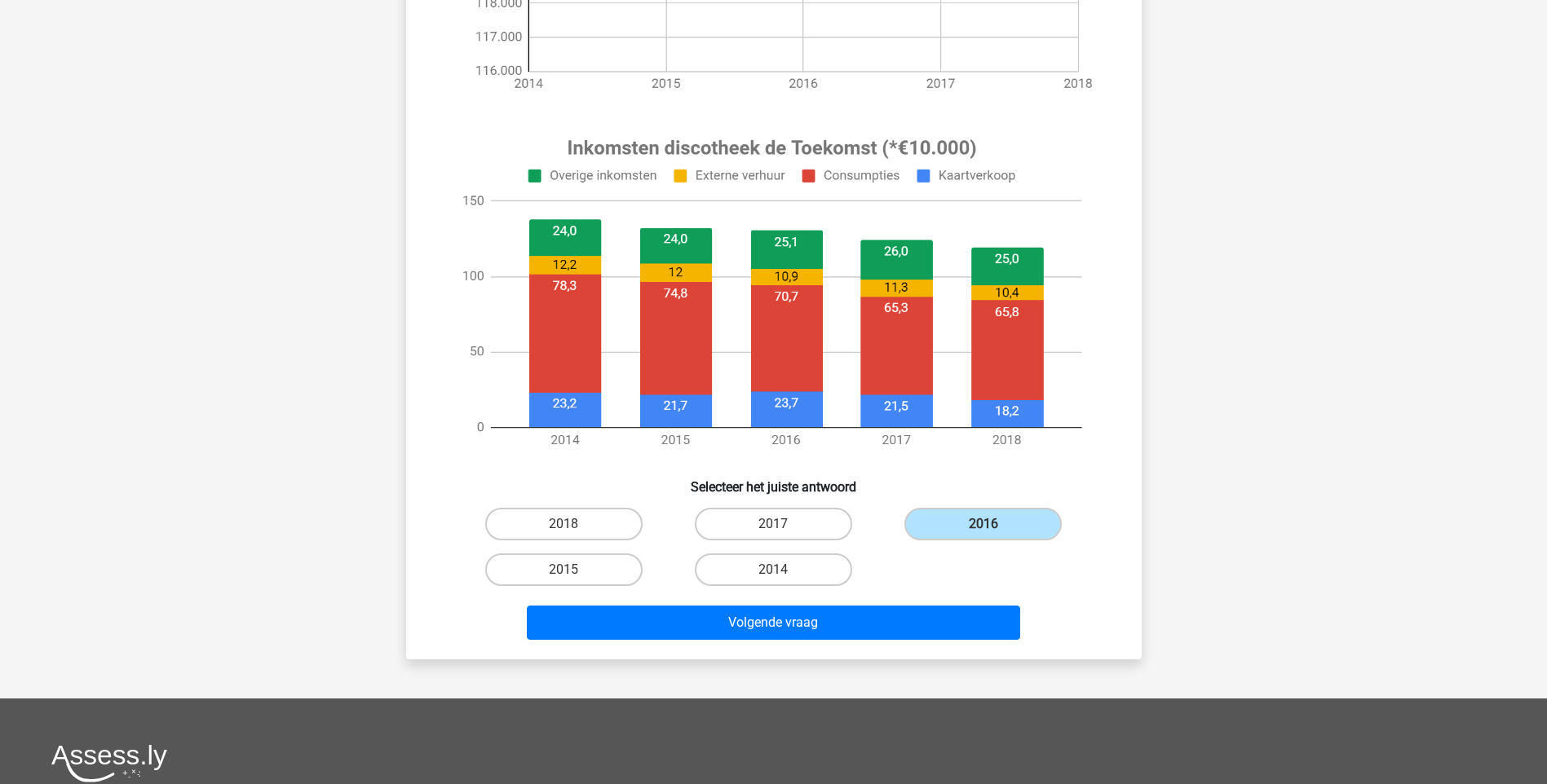
scroll to position [517, 0]
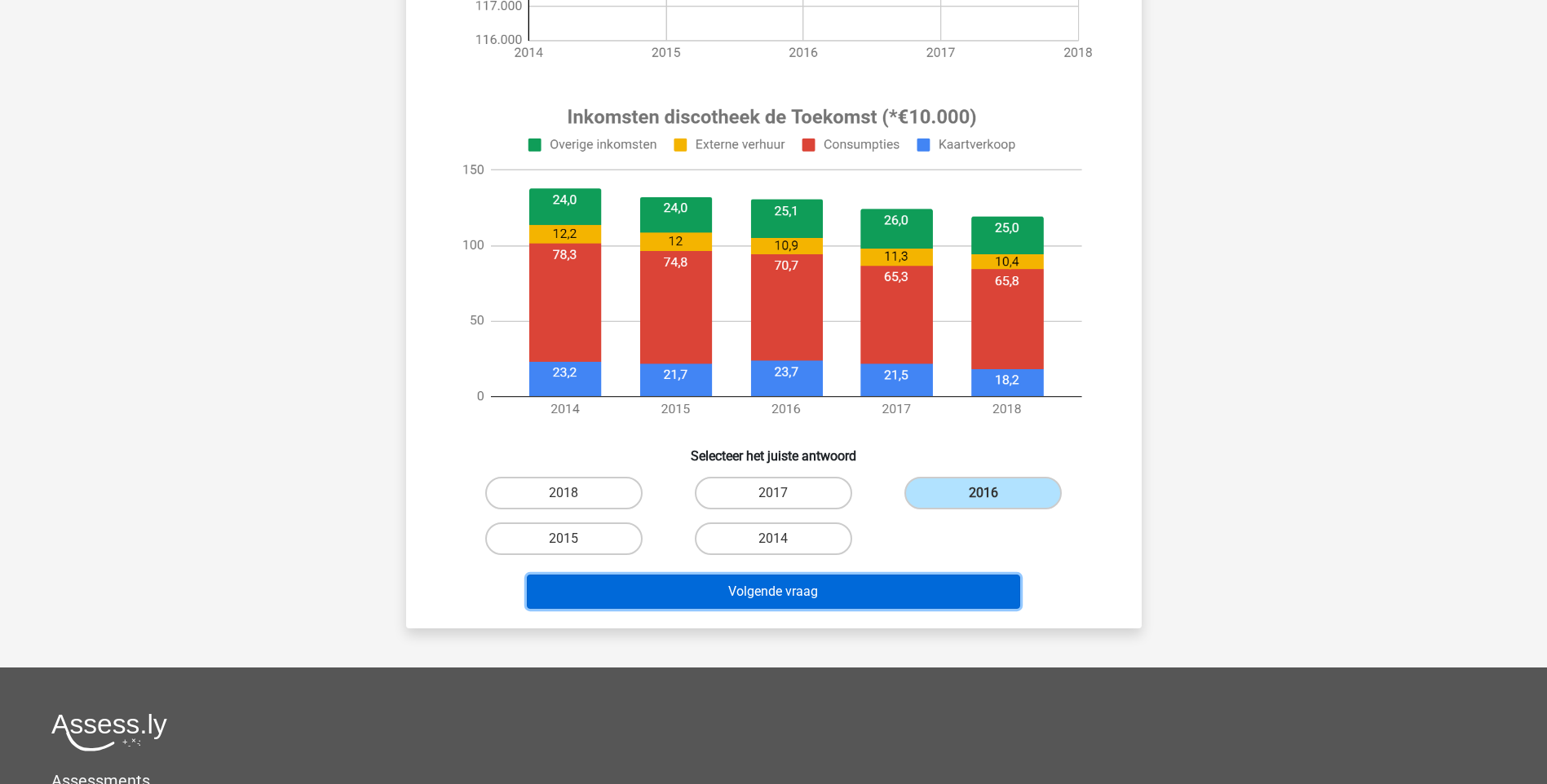
click at [774, 590] on button "Volgende vraag" at bounding box center [773, 592] width 493 height 35
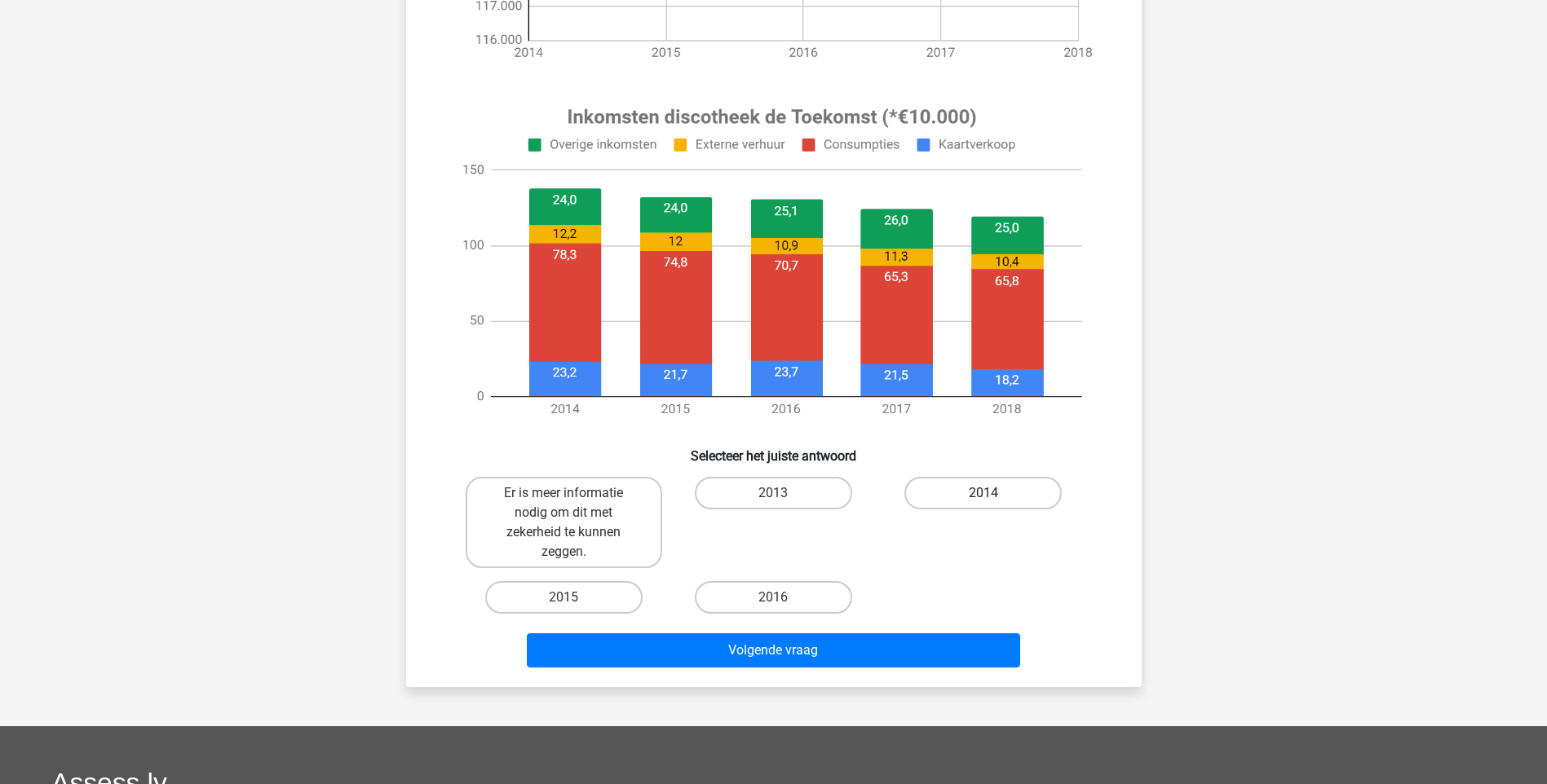
click at [942, 489] on label "2014" at bounding box center [983, 493] width 158 height 33
click at [983, 493] on input "2014" at bounding box center [989, 498] width 11 height 11
radio input "true"
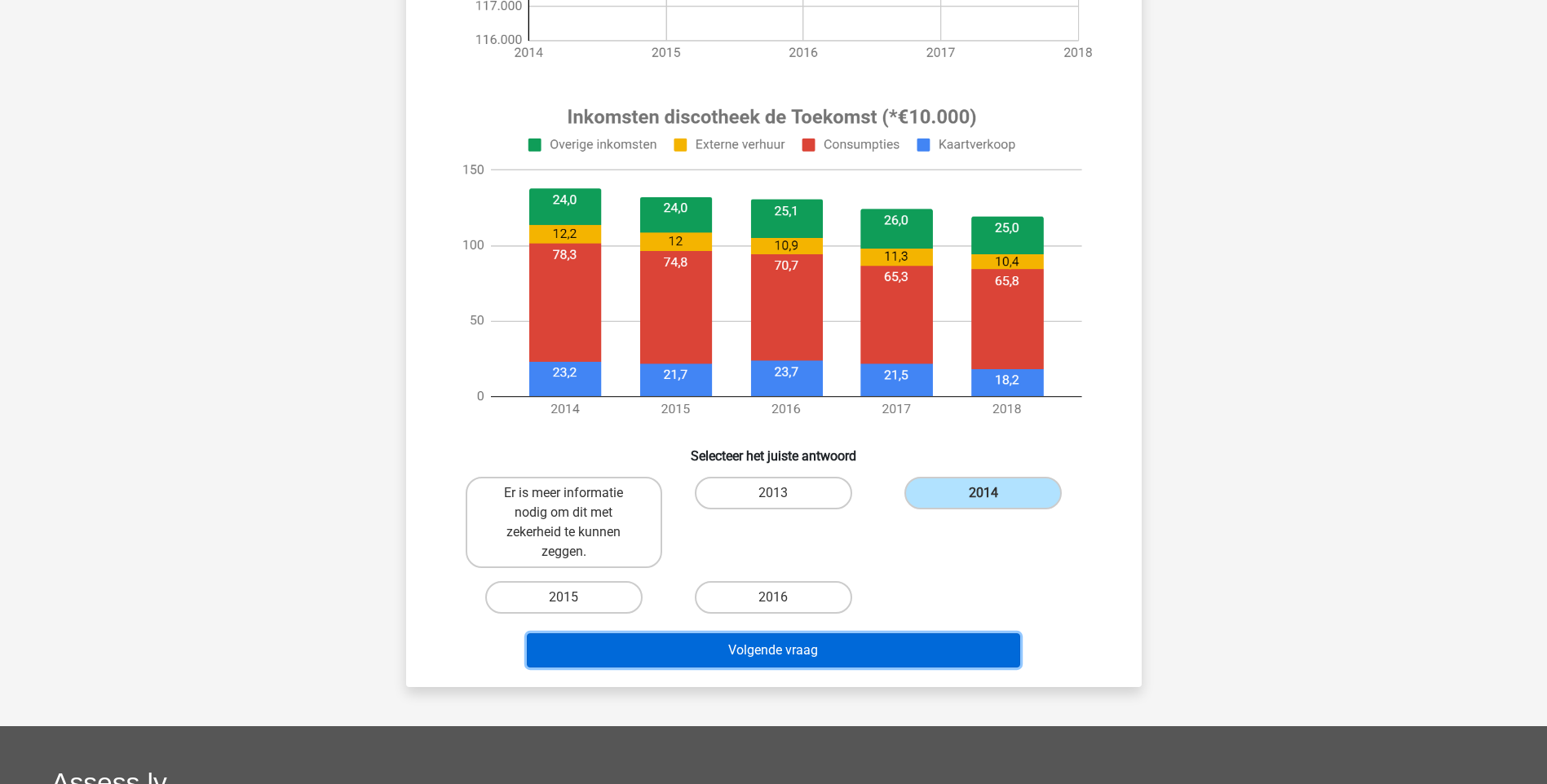
click at [794, 646] on button "Volgende vraag" at bounding box center [773, 650] width 493 height 35
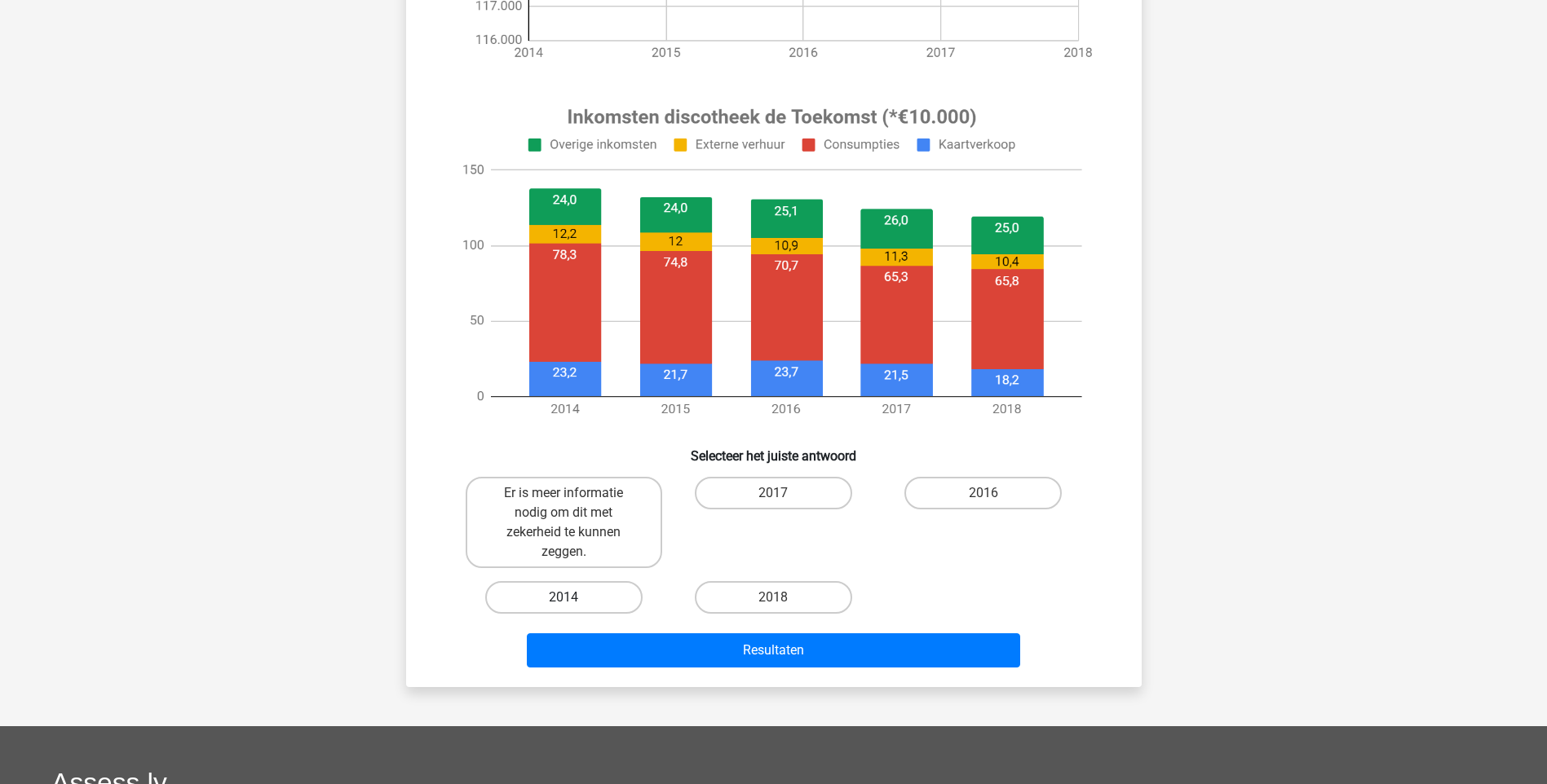
click at [582, 597] on label "2014" at bounding box center [564, 597] width 158 height 33
click at [574, 597] on input "2014" at bounding box center [569, 603] width 11 height 11
radio input "true"
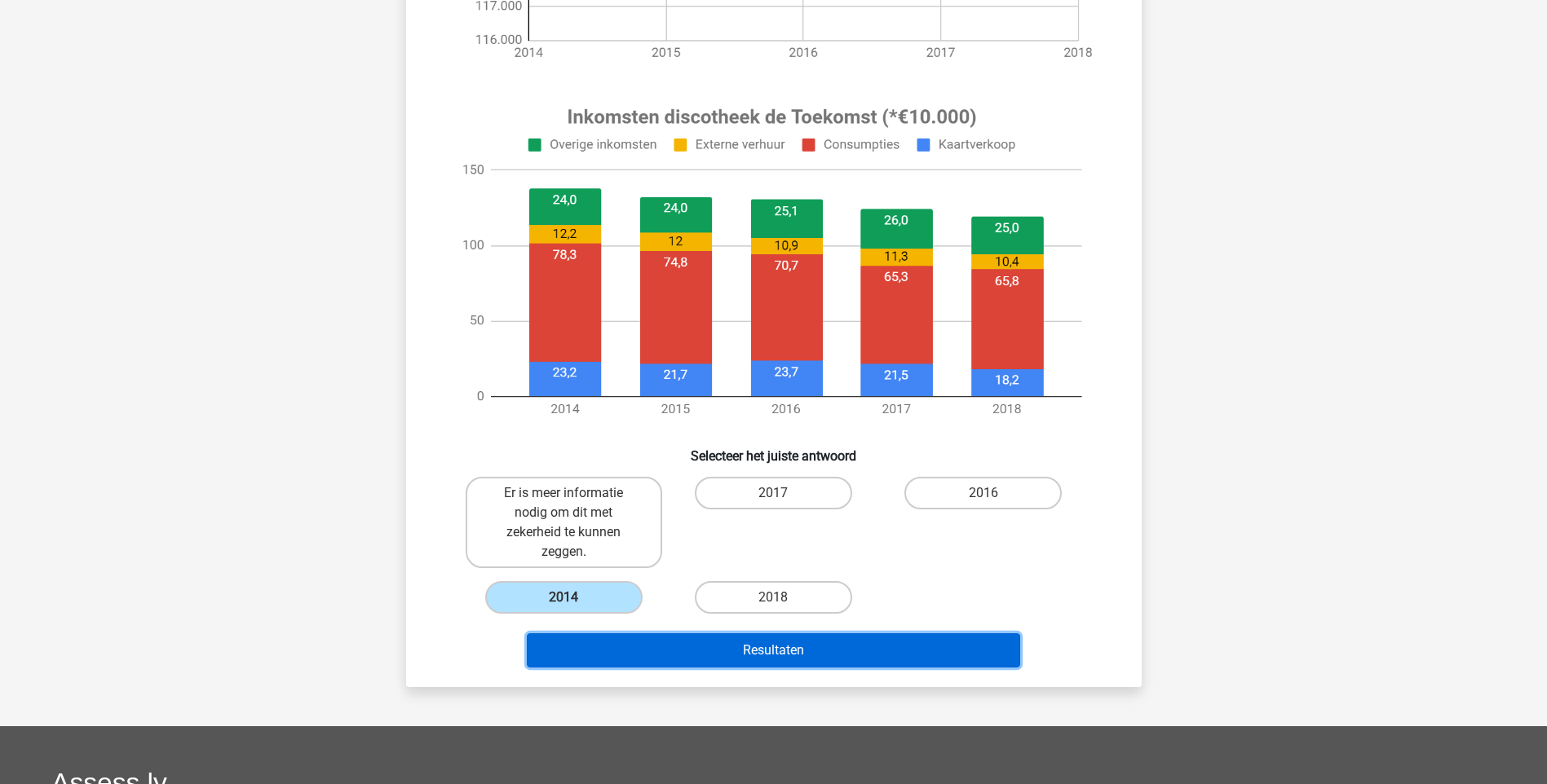
click at [763, 649] on button "Resultaten" at bounding box center [773, 650] width 493 height 35
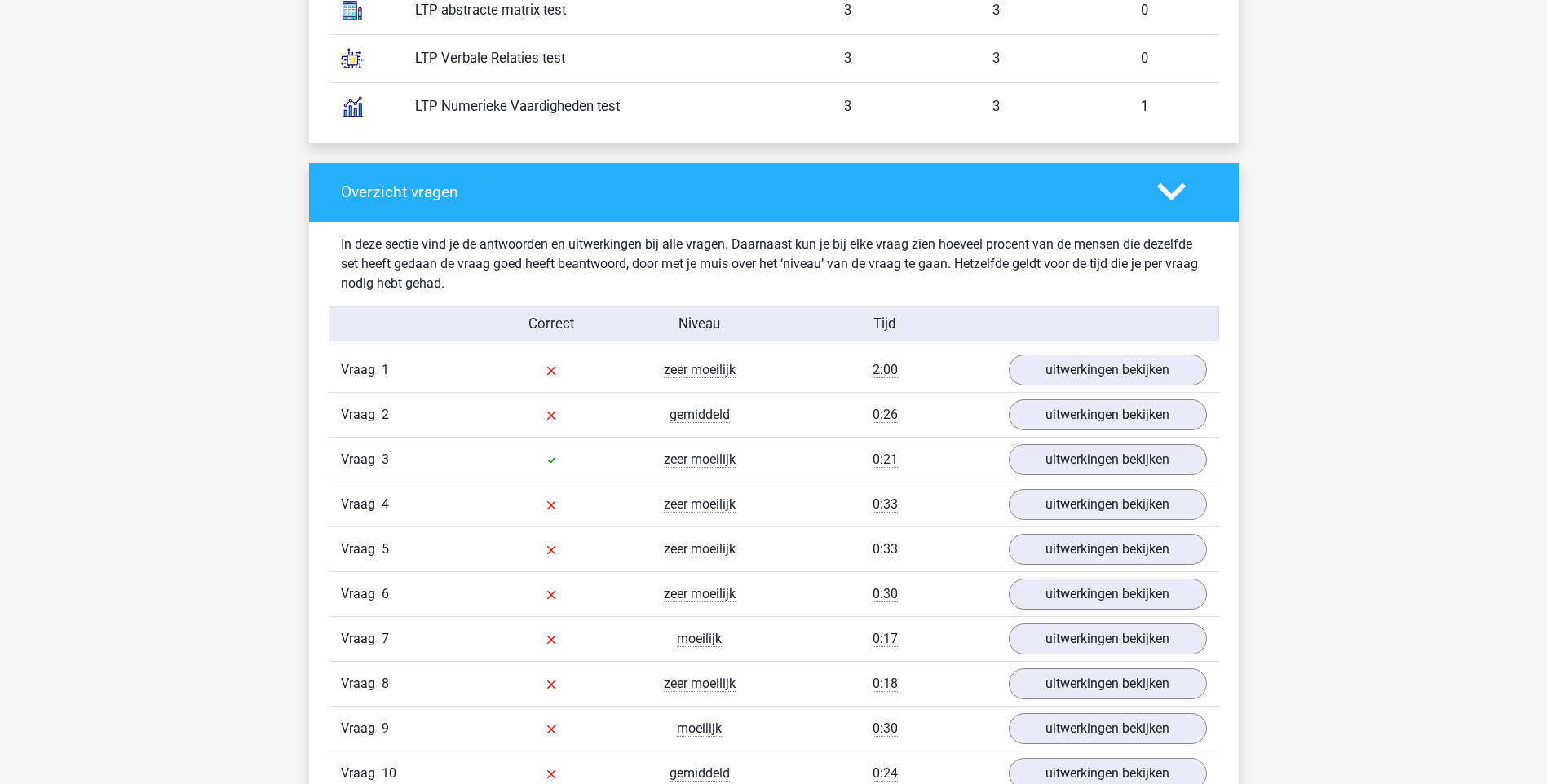
scroll to position [1739, 0]
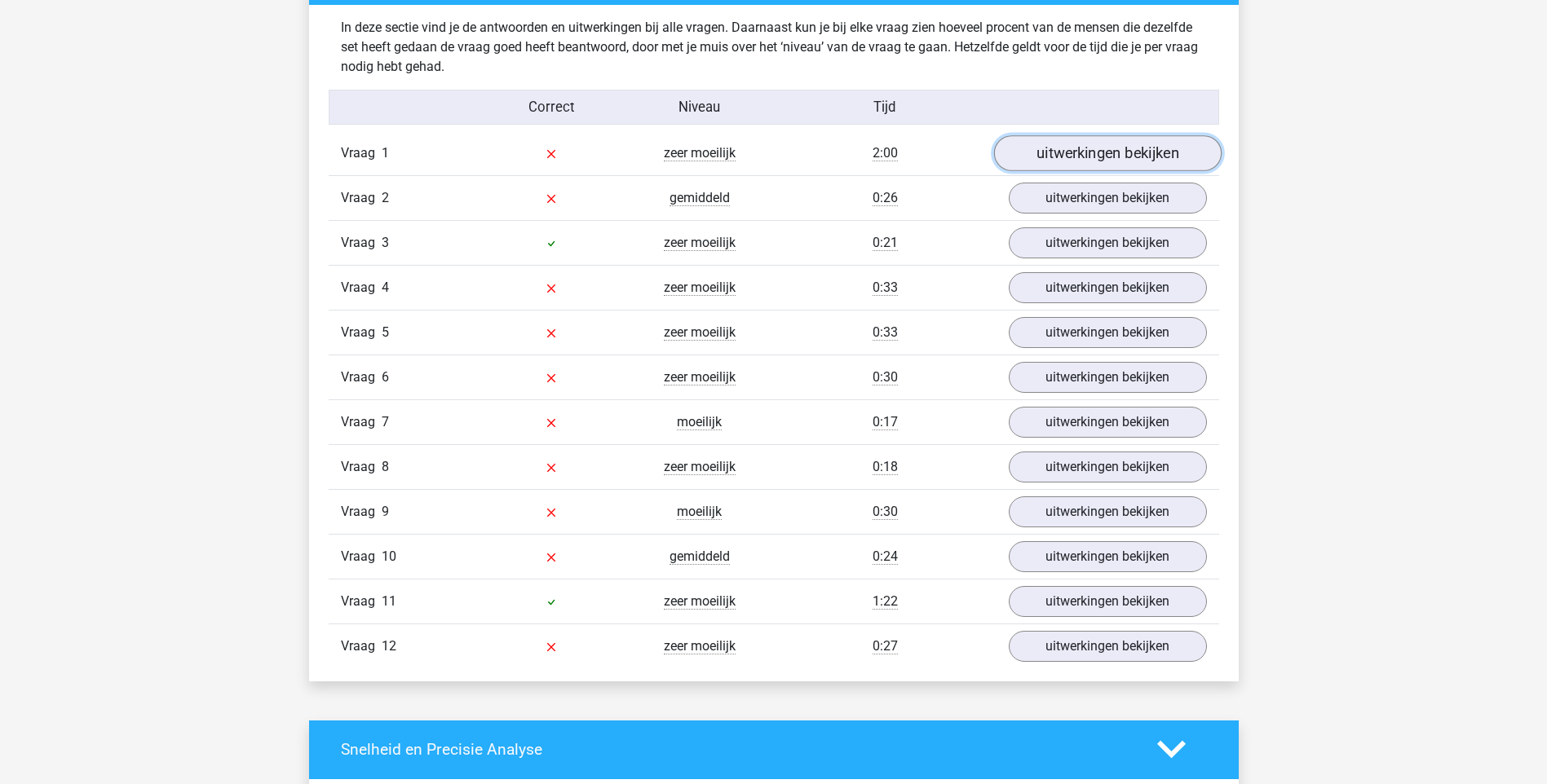
click at [1079, 154] on link "uitwerkingen bekijken" at bounding box center [1106, 153] width 227 height 36
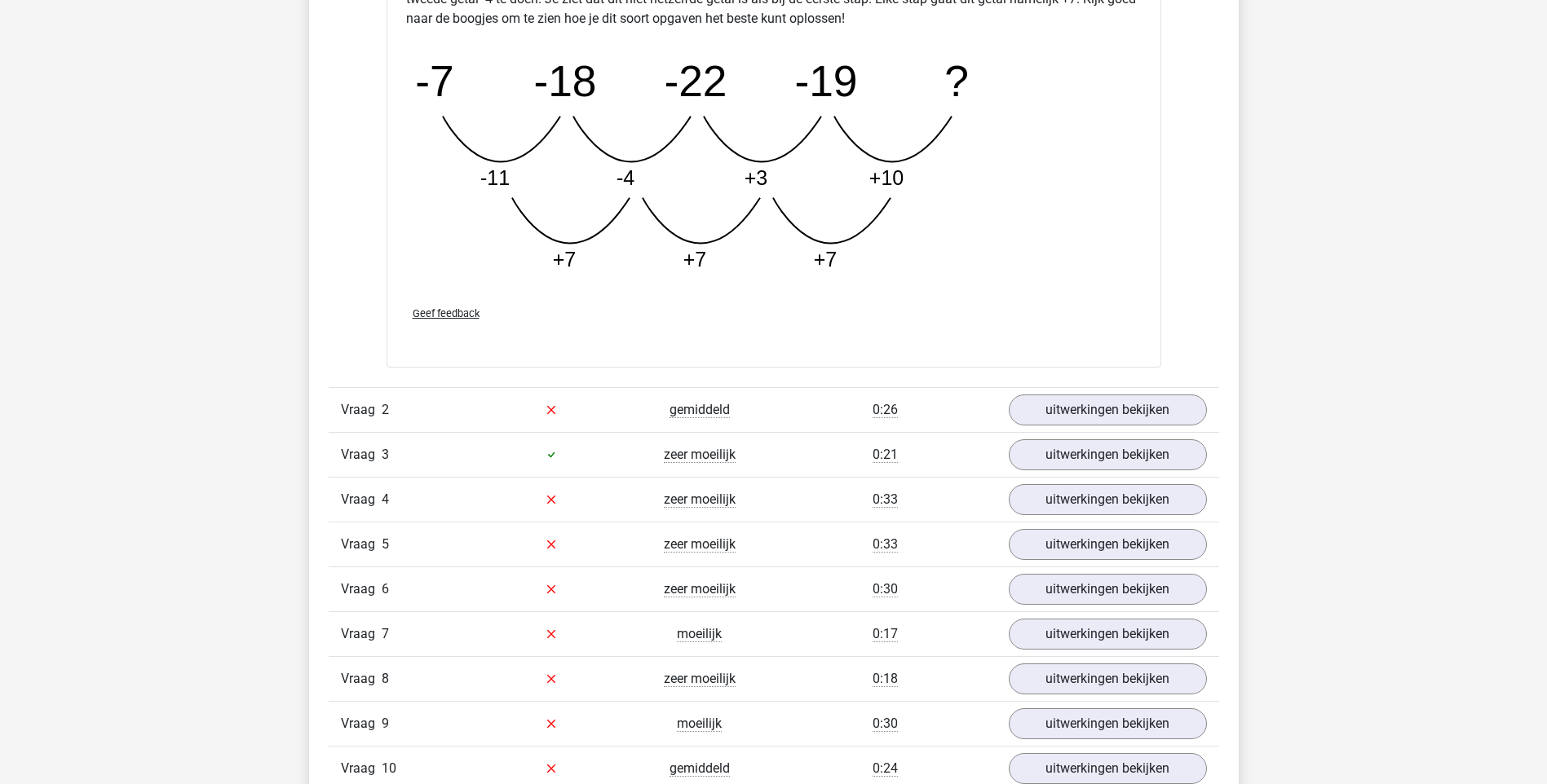
scroll to position [2392, 0]
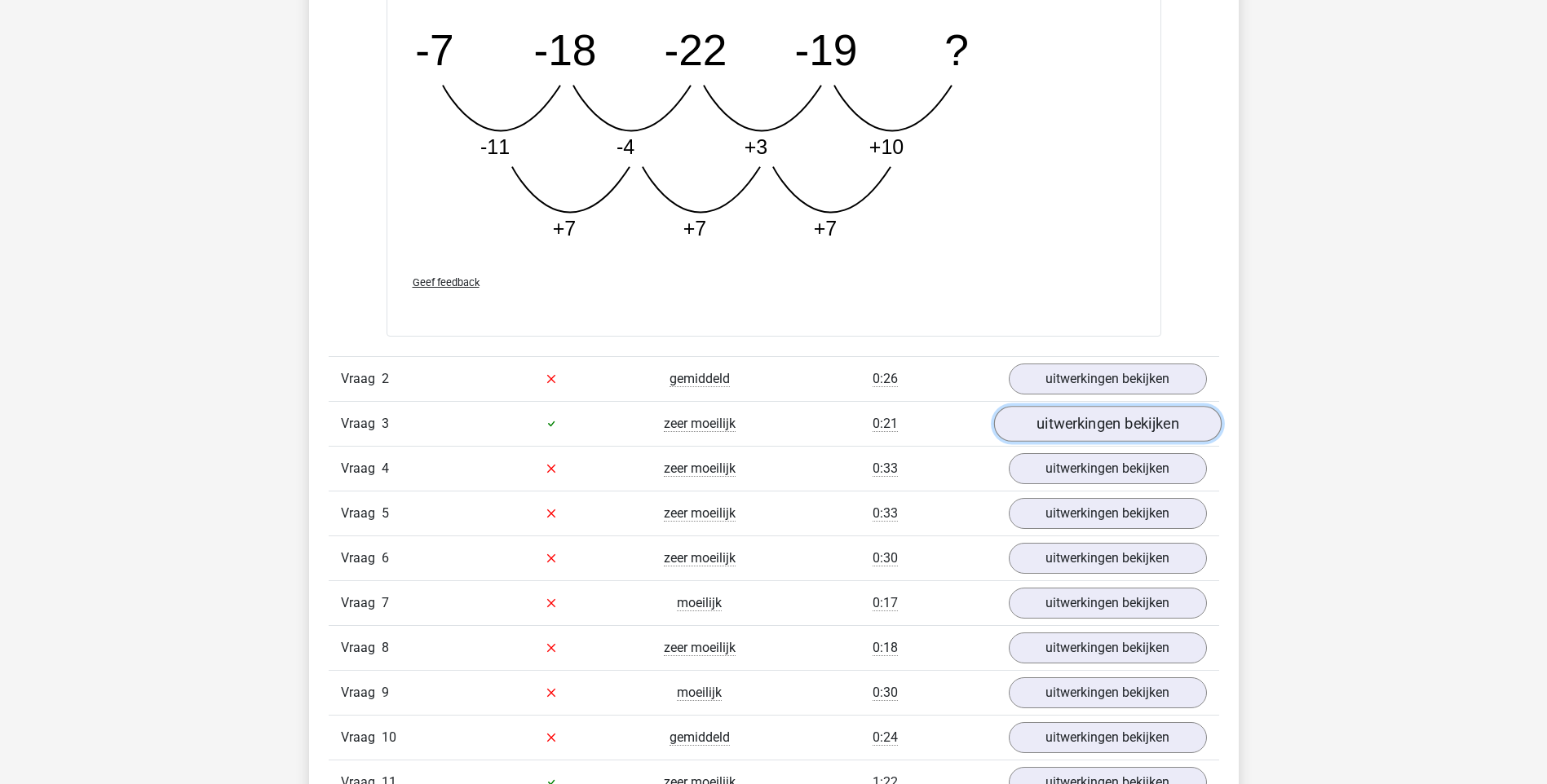
click at [1063, 424] on link "uitwerkingen bekijken" at bounding box center [1106, 424] width 227 height 36
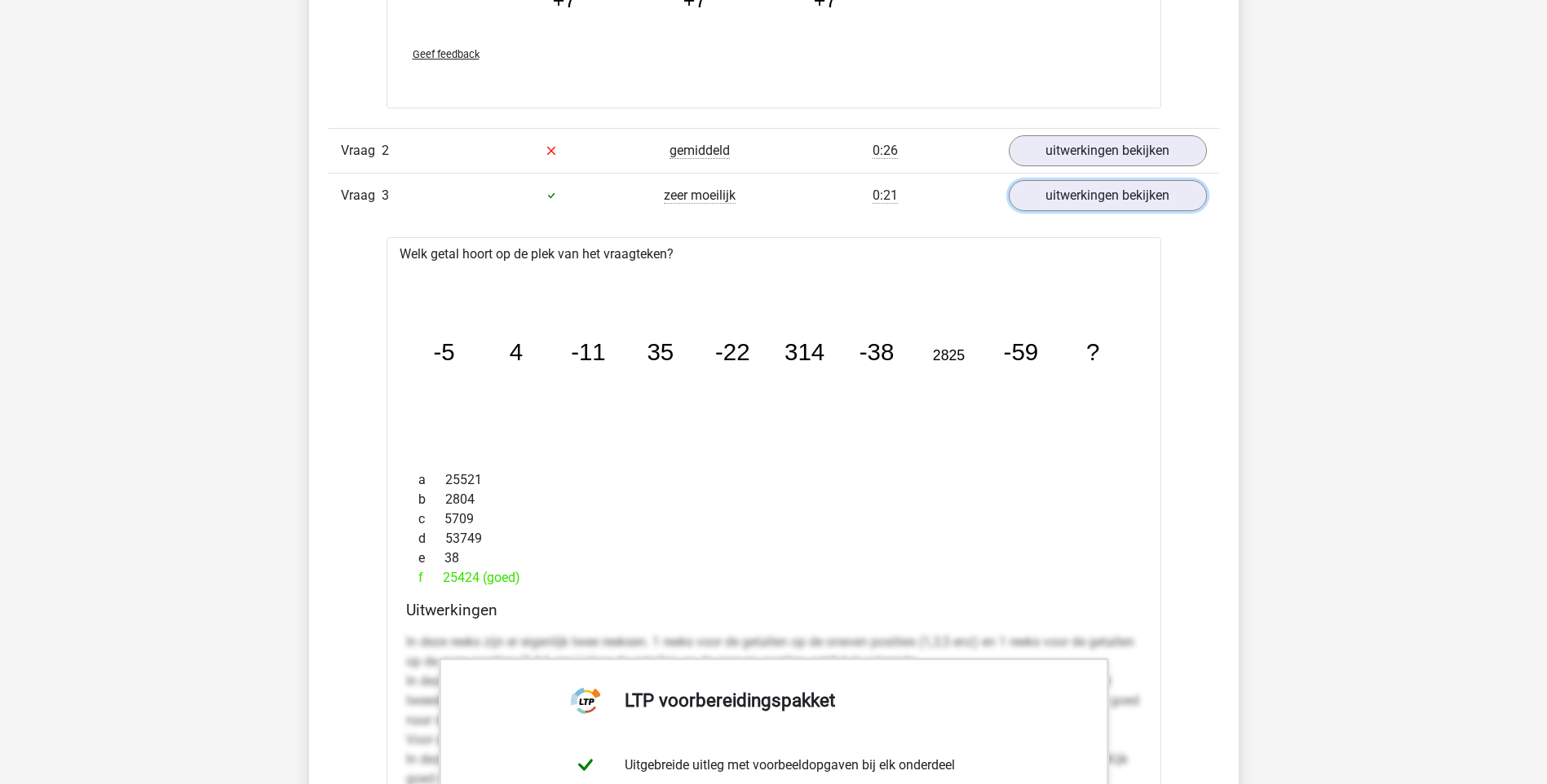
scroll to position [2609, 0]
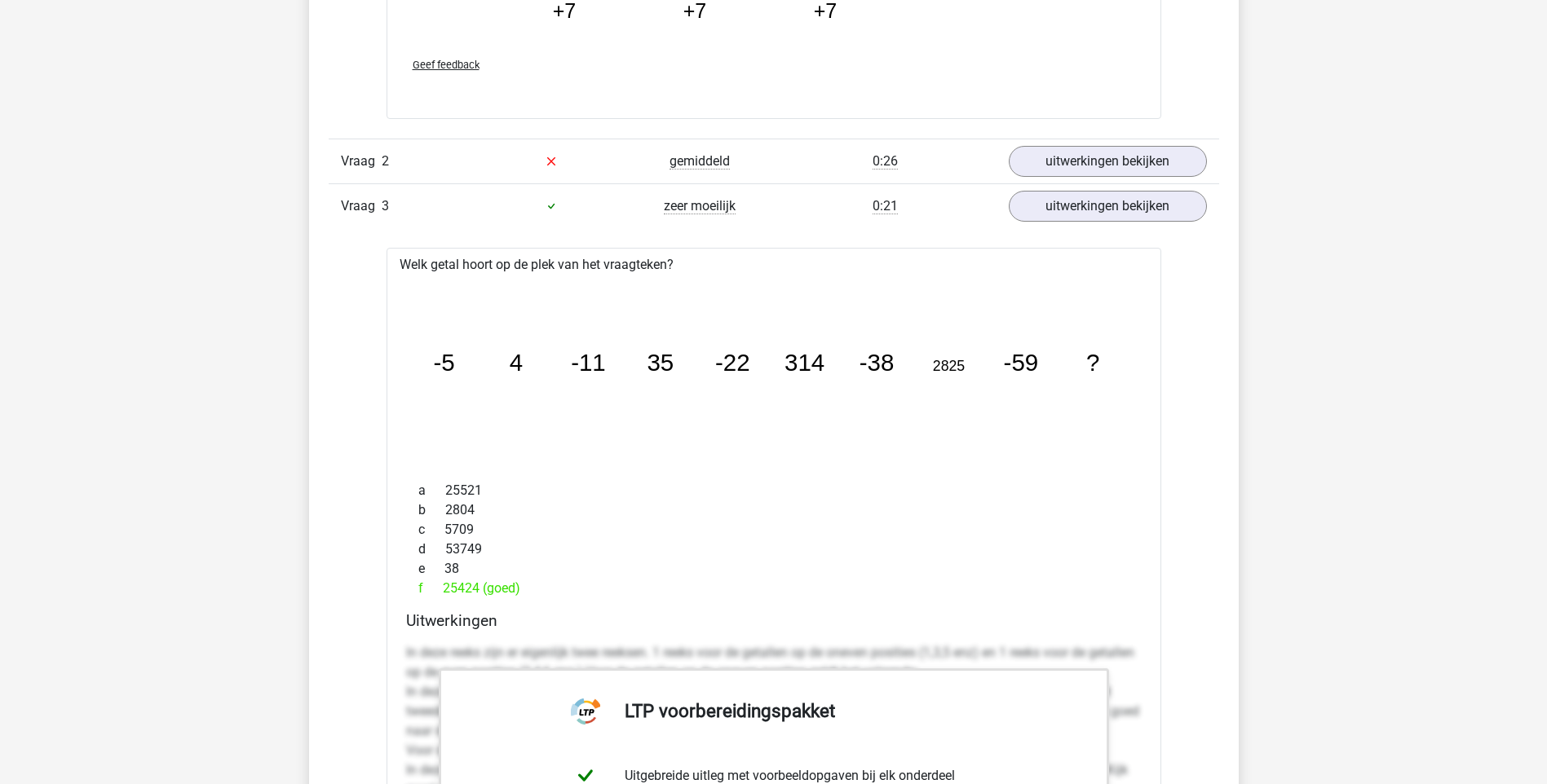
click at [881, 455] on icon "image/svg+xml -5 4 -11 35 -22 314 -38 2825 -59 ?" at bounding box center [774, 372] width 722 height 181
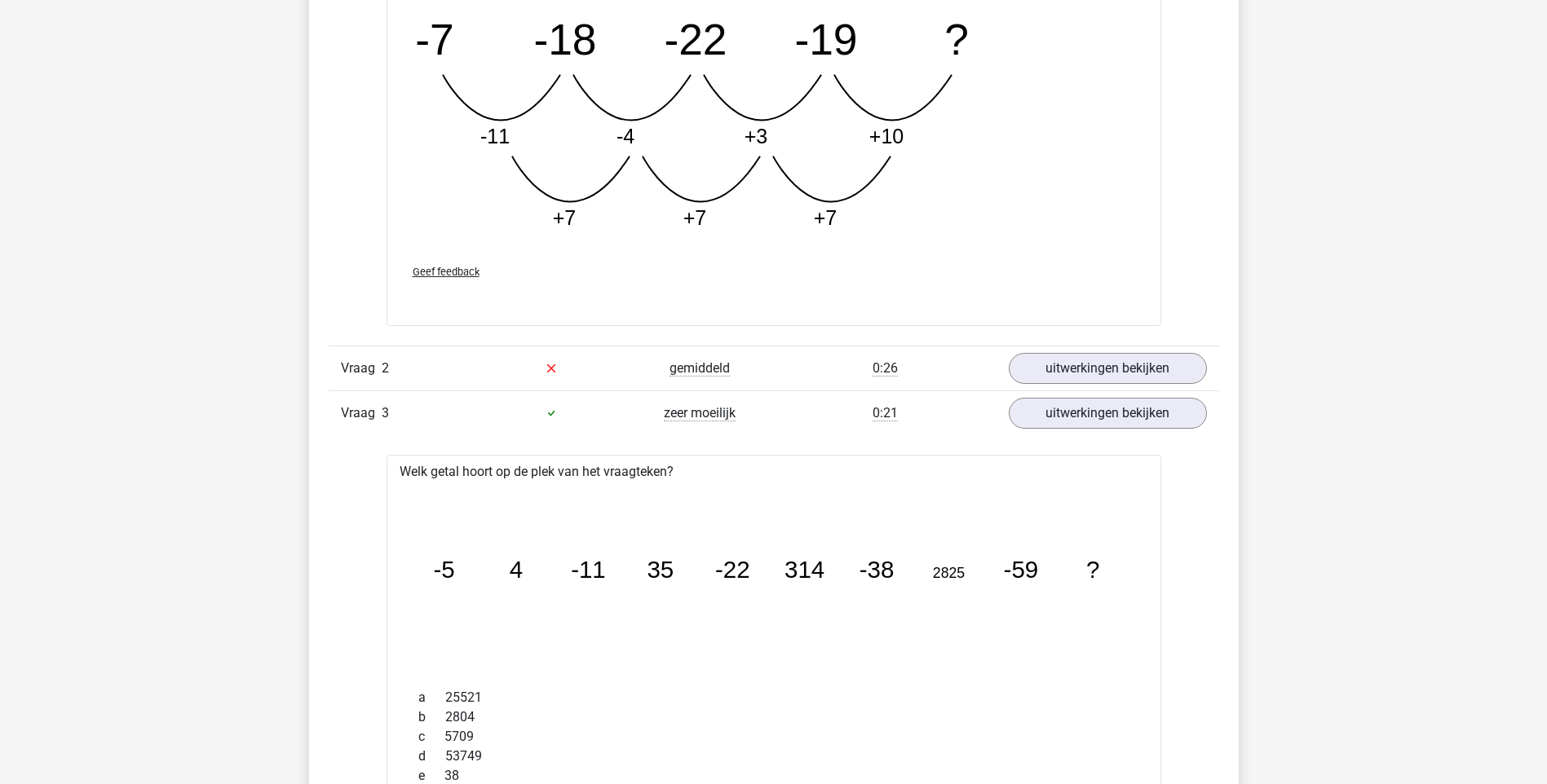
scroll to position [2392, 0]
